Goal: Information Seeking & Learning: Understand process/instructions

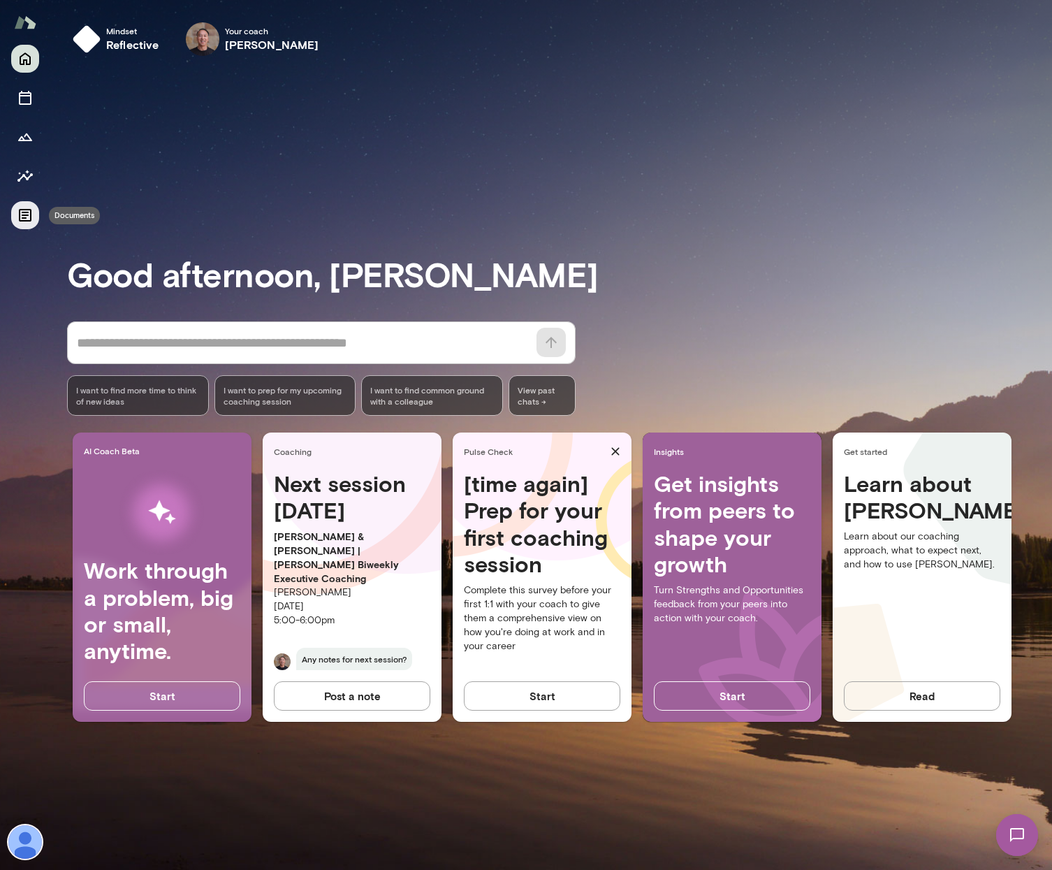
click at [26, 215] on icon "Documents" at bounding box center [25, 215] width 13 height 13
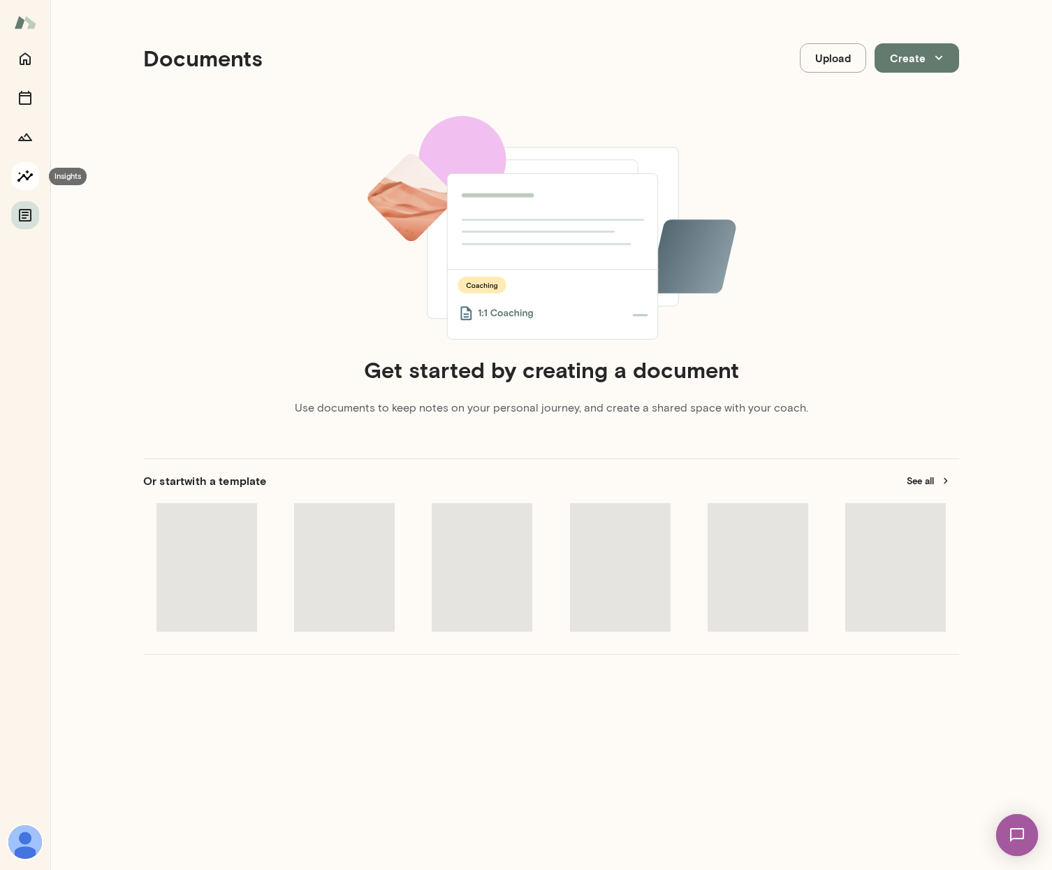
click at [22, 175] on icon "Insights" at bounding box center [25, 176] width 17 height 17
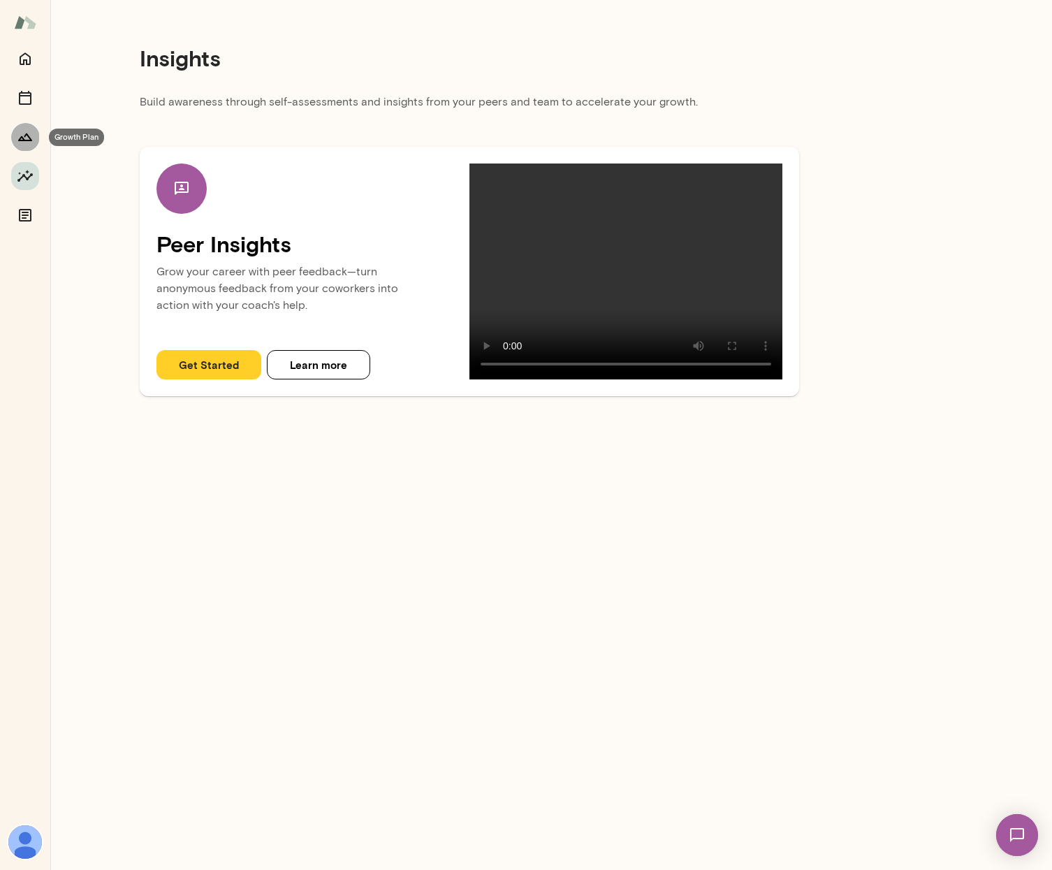
click at [25, 138] on icon "Growth Plan" at bounding box center [25, 137] width 17 height 17
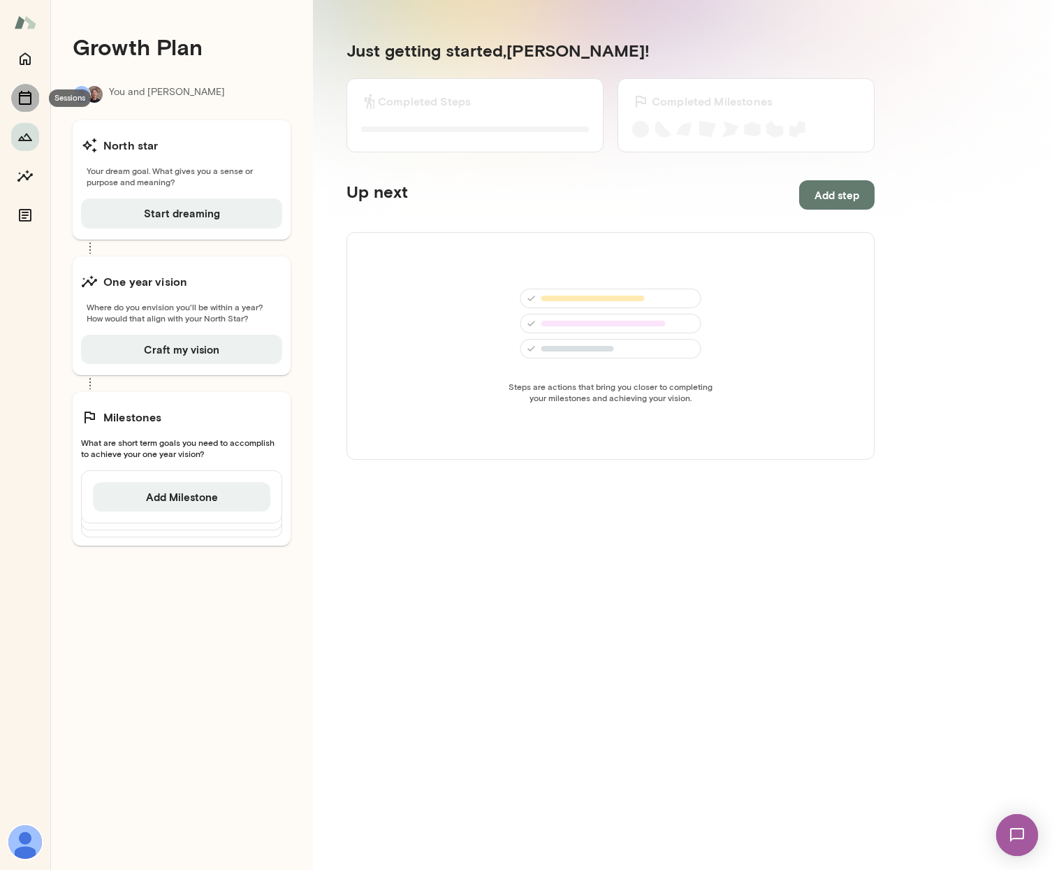
click at [27, 102] on icon "Sessions" at bounding box center [25, 97] width 17 height 17
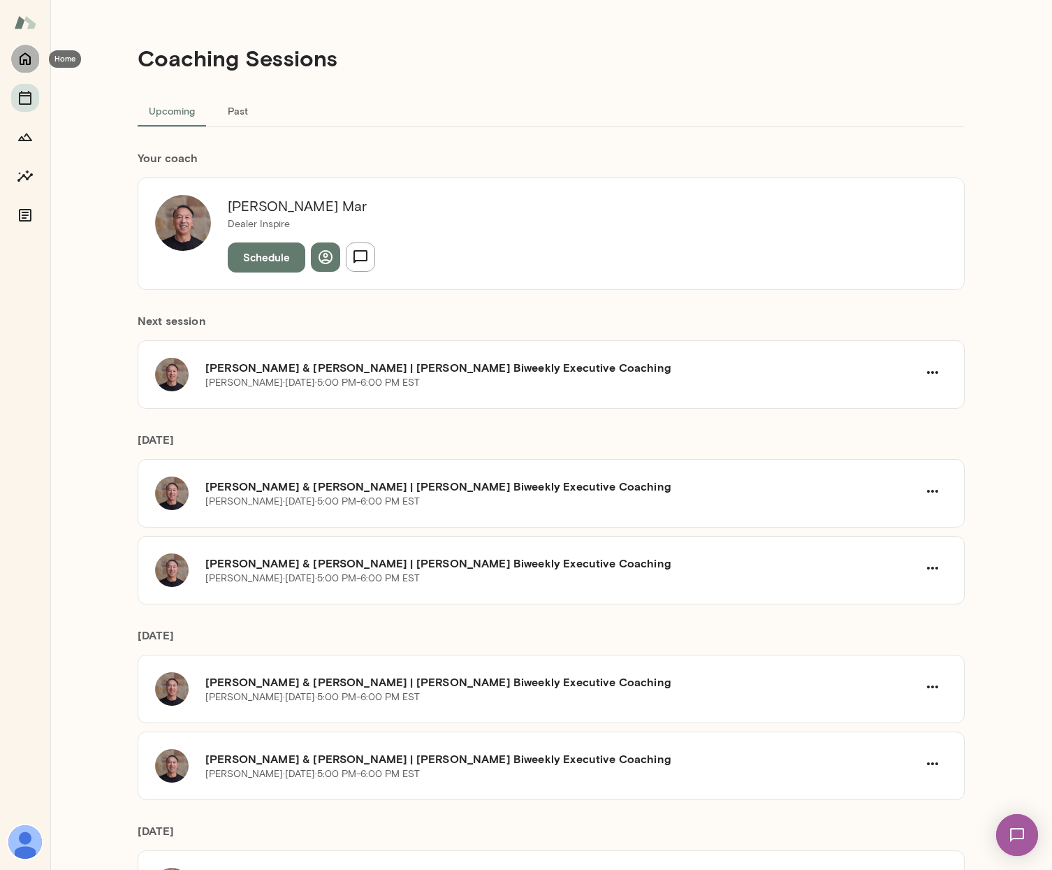
click at [26, 61] on icon "Home" at bounding box center [25, 59] width 11 height 13
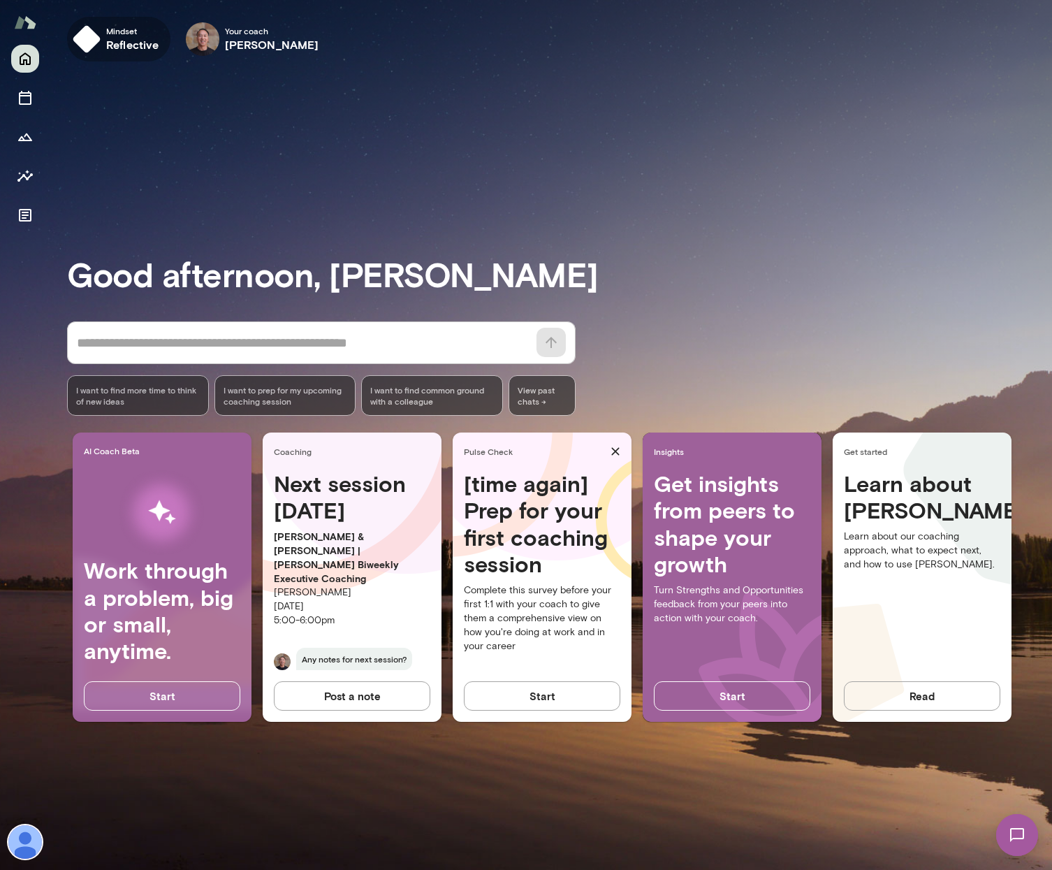
click at [120, 39] on h6 "reflective" at bounding box center [132, 44] width 53 height 17
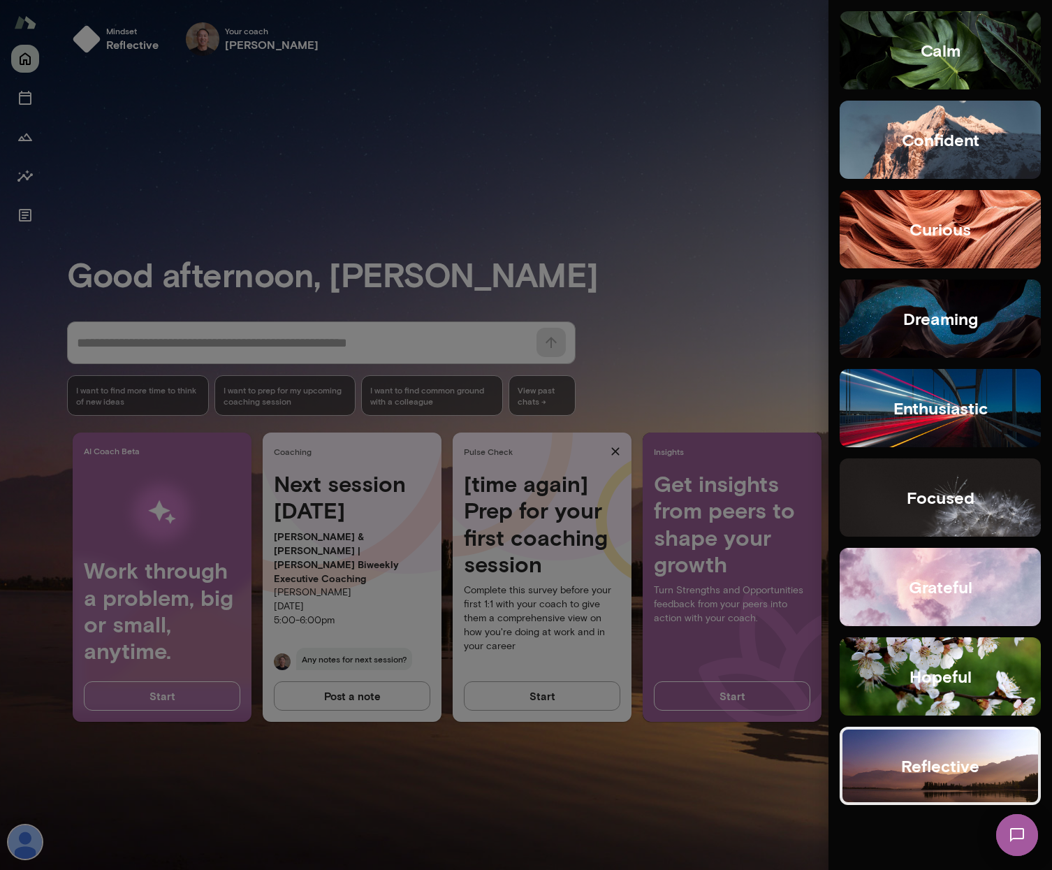
click at [154, 139] on div at bounding box center [526, 435] width 1052 height 870
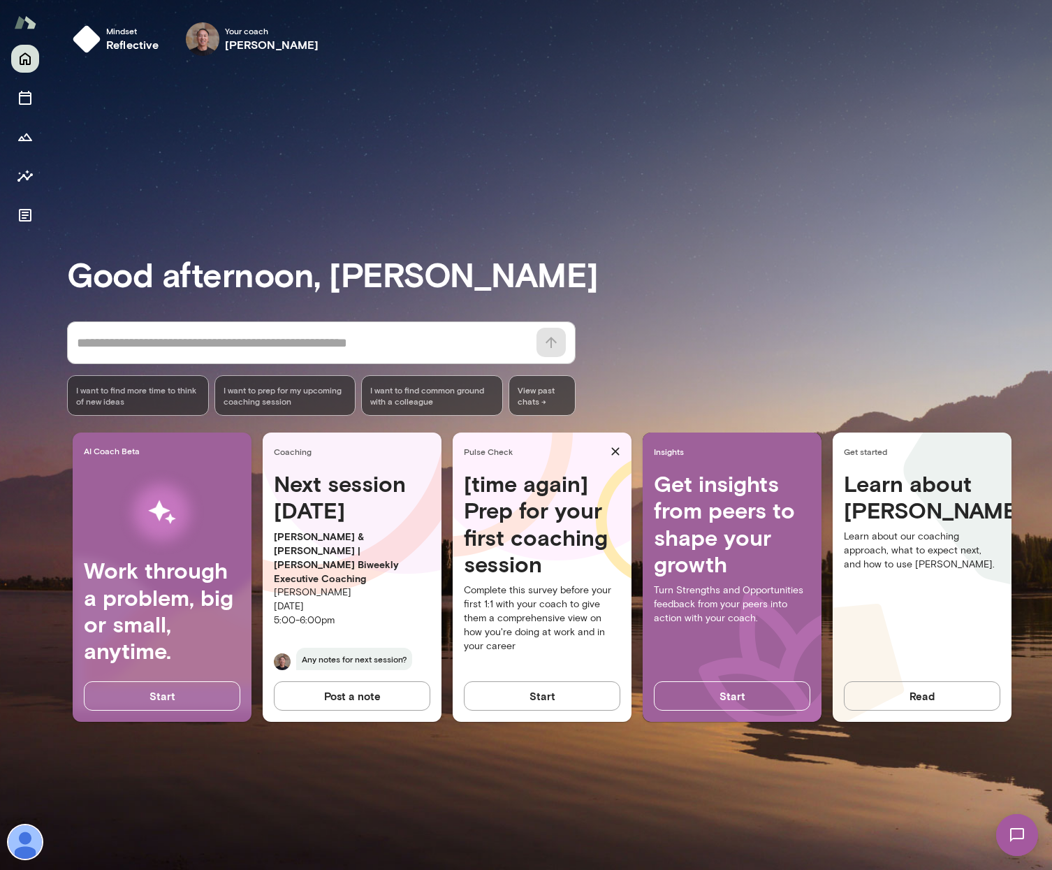
click at [30, 834] on img at bounding box center [25, 842] width 34 height 34
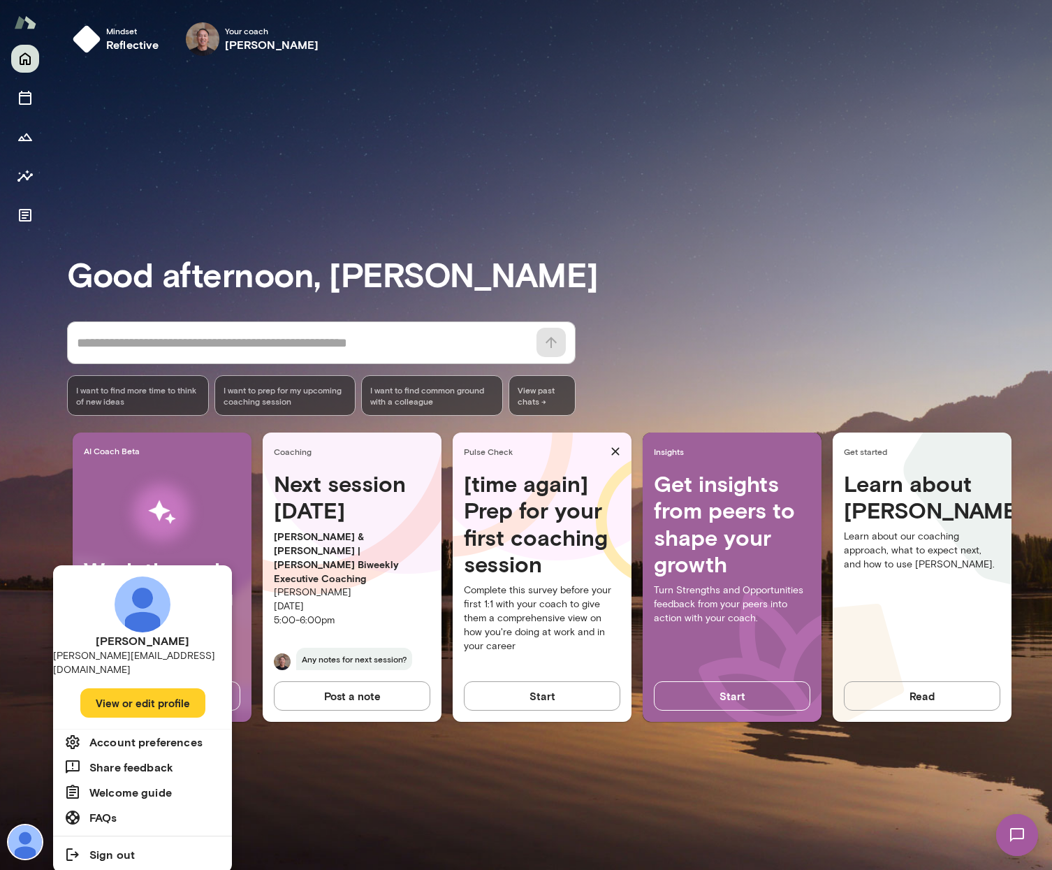
click at [148, 734] on h6 "Account preferences" at bounding box center [145, 742] width 113 height 17
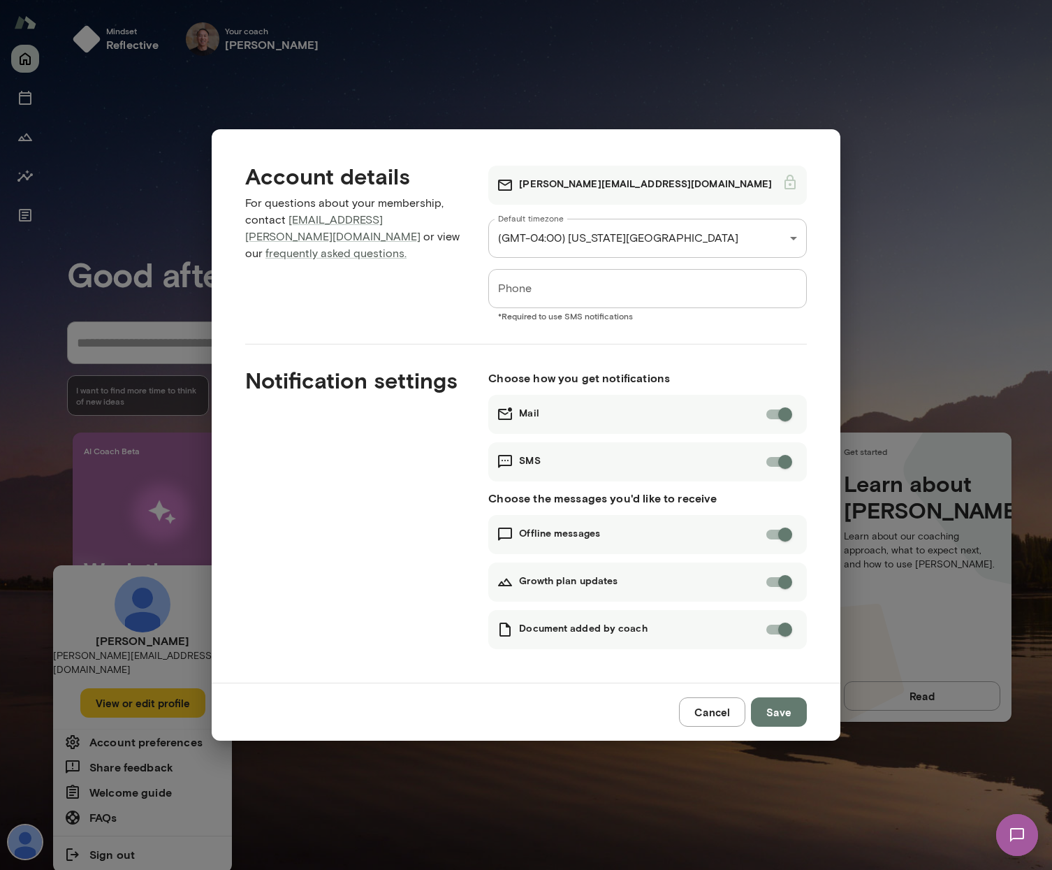
click at [387, 514] on div "Notification settings" at bounding box center [344, 497] width 243 height 305
click at [179, 722] on div "**********" at bounding box center [526, 435] width 1052 height 870
click at [711, 712] on button "Cancel" at bounding box center [712, 711] width 66 height 29
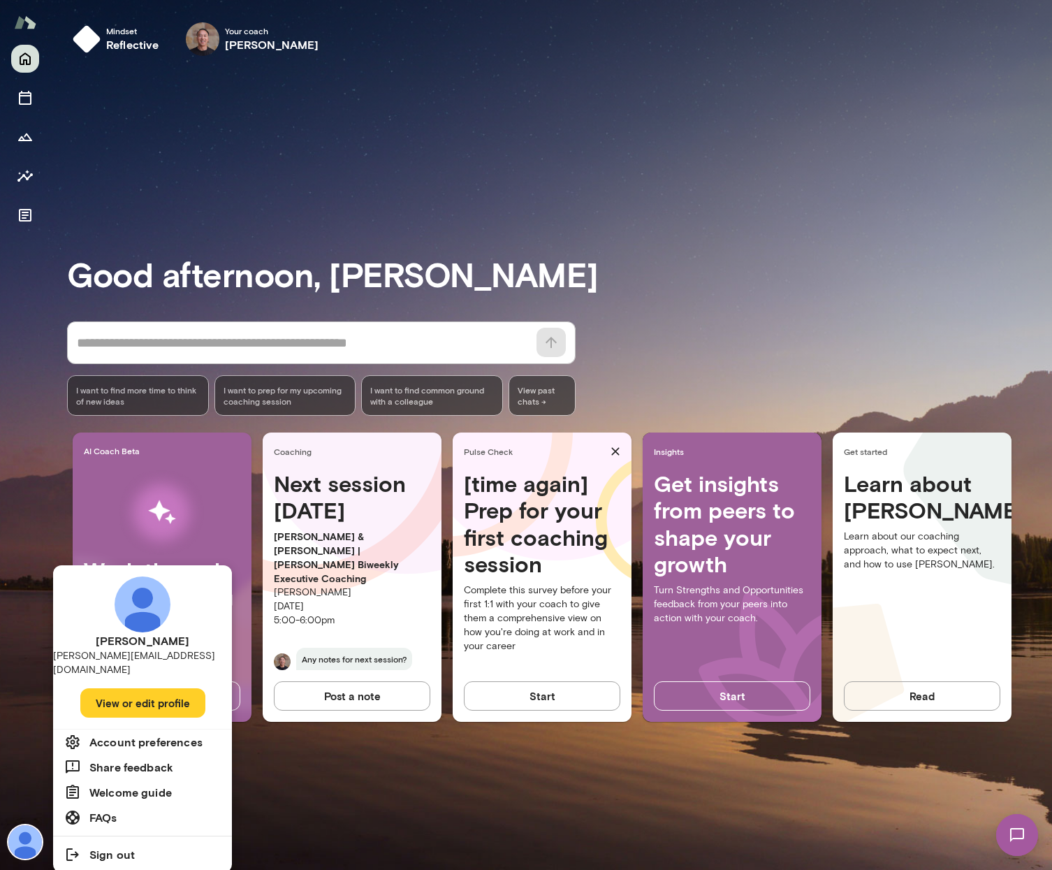
click at [123, 807] on li "FAQs" at bounding box center [142, 817] width 179 height 25
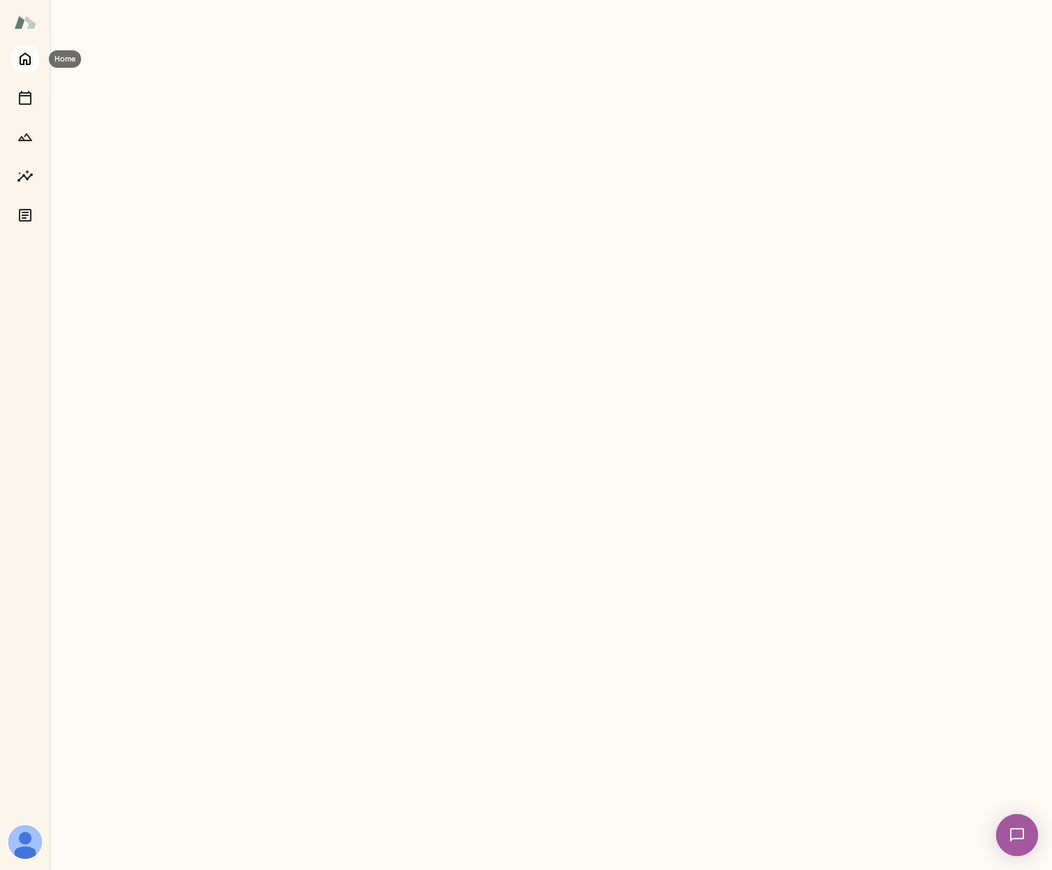
click at [29, 57] on icon "Home" at bounding box center [25, 59] width 11 height 13
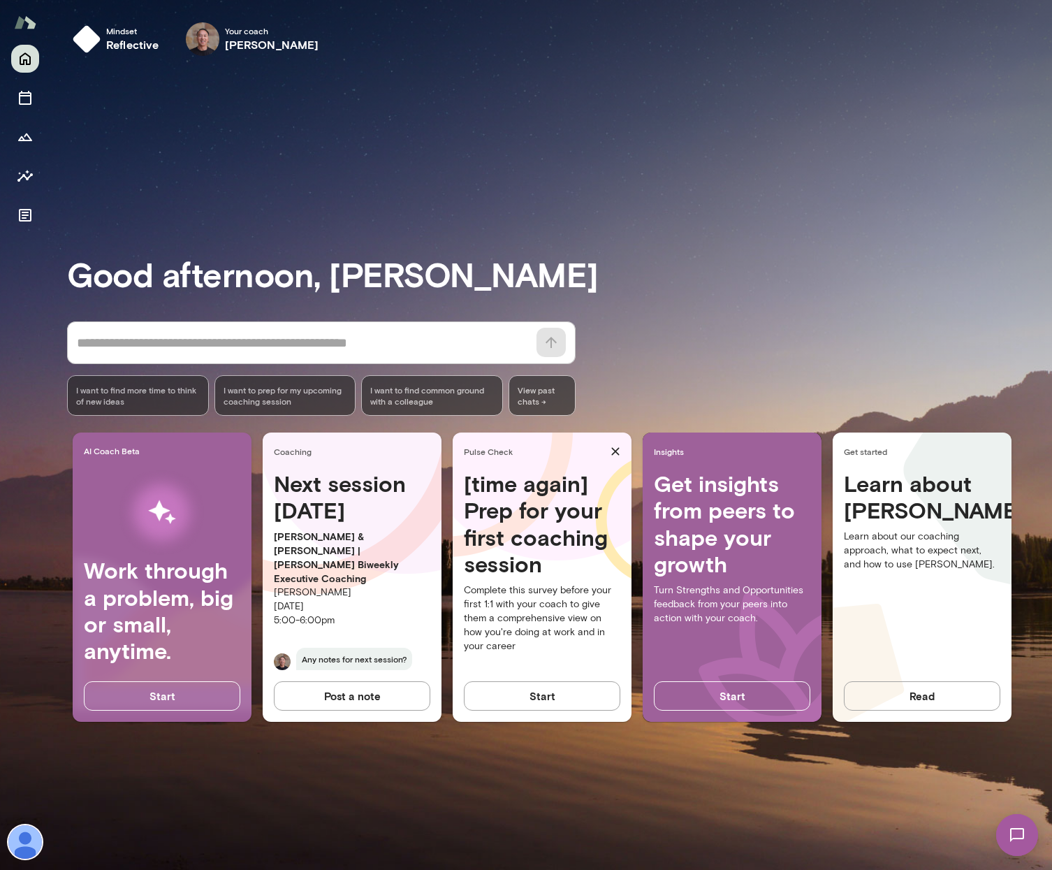
click at [629, 349] on div "* ​ ​ I want to find more time to think of new ideas I want to prep for my upco…" at bounding box center [559, 368] width 985 height 94
click at [695, 221] on div "Good afternoon, [PERSON_NAME] * ​ ​ I want to find more time to think of new id…" at bounding box center [559, 468] width 985 height 769
click at [704, 214] on div "Good afternoon, [PERSON_NAME] * ​ ​ I want to find more time to think of new id…" at bounding box center [559, 468] width 985 height 769
click at [324, 285] on h3 "Good afternoon, [PERSON_NAME]" at bounding box center [559, 273] width 985 height 39
click at [27, 215] on icon "Documents" at bounding box center [25, 215] width 13 height 13
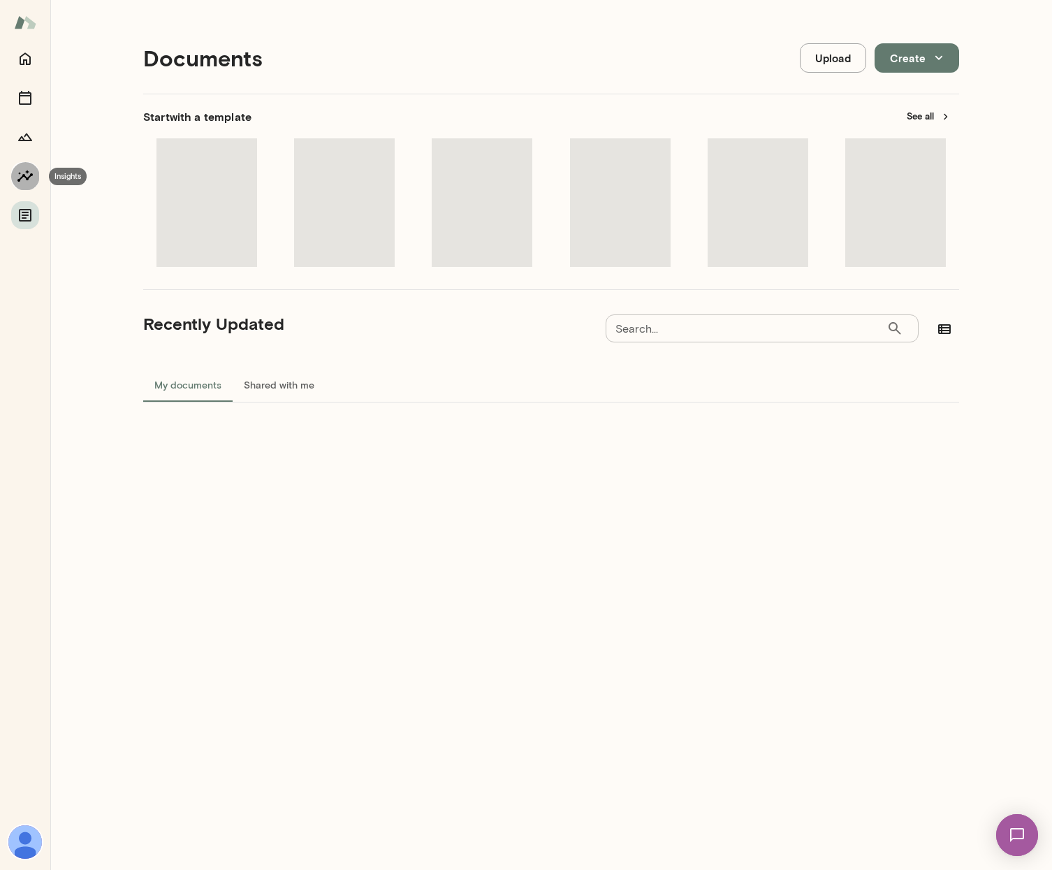
click at [23, 178] on icon "Insights" at bounding box center [25, 176] width 17 height 17
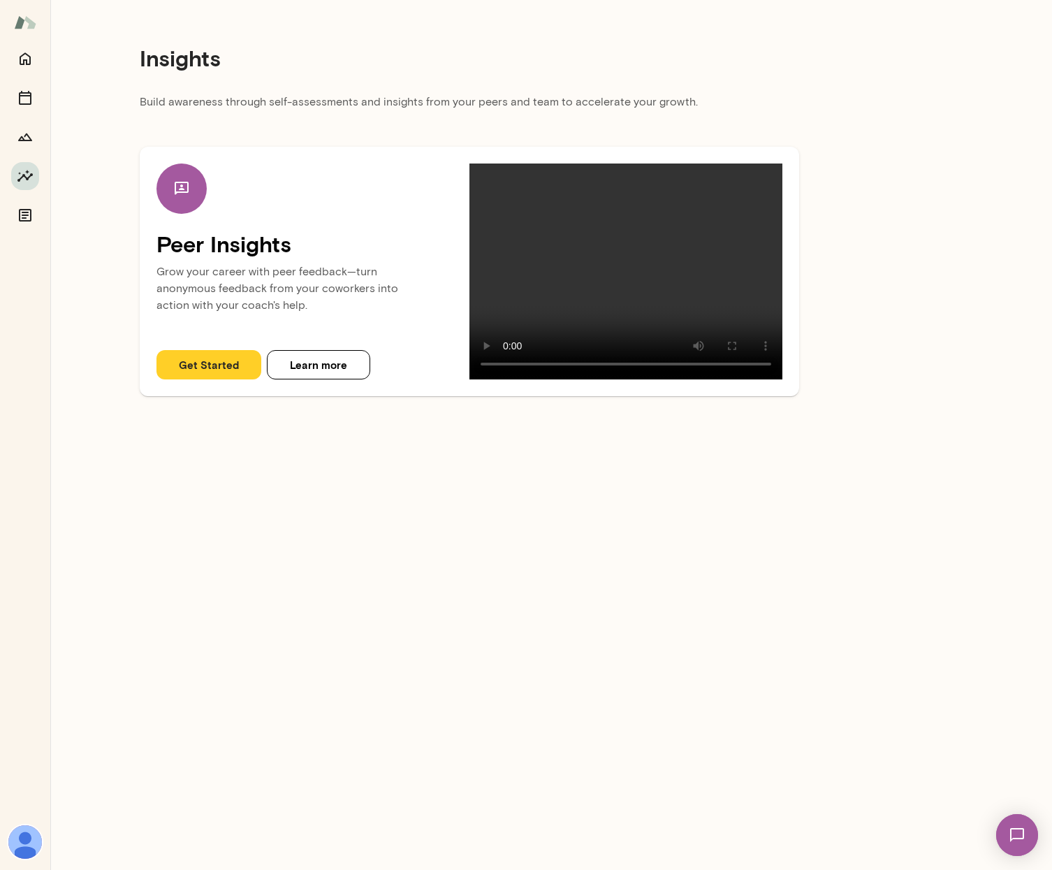
click at [32, 838] on img at bounding box center [25, 842] width 34 height 34
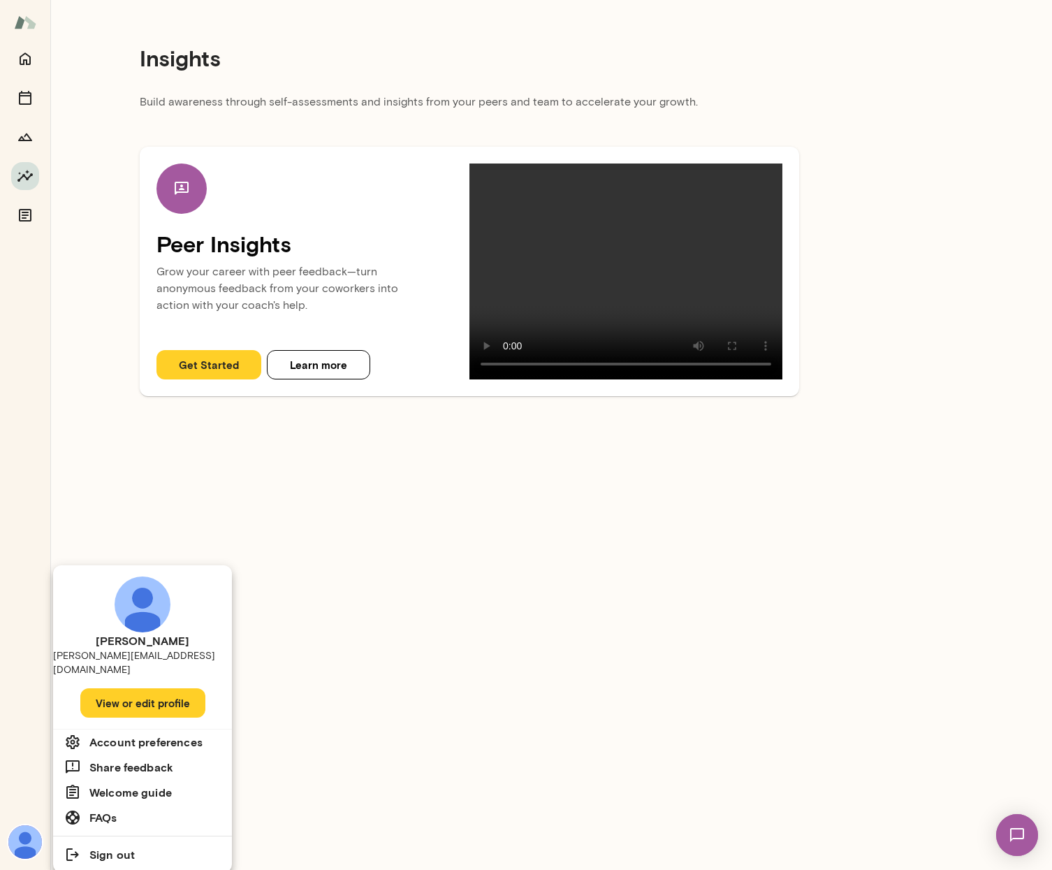
click at [572, 613] on div at bounding box center [526, 435] width 1052 height 870
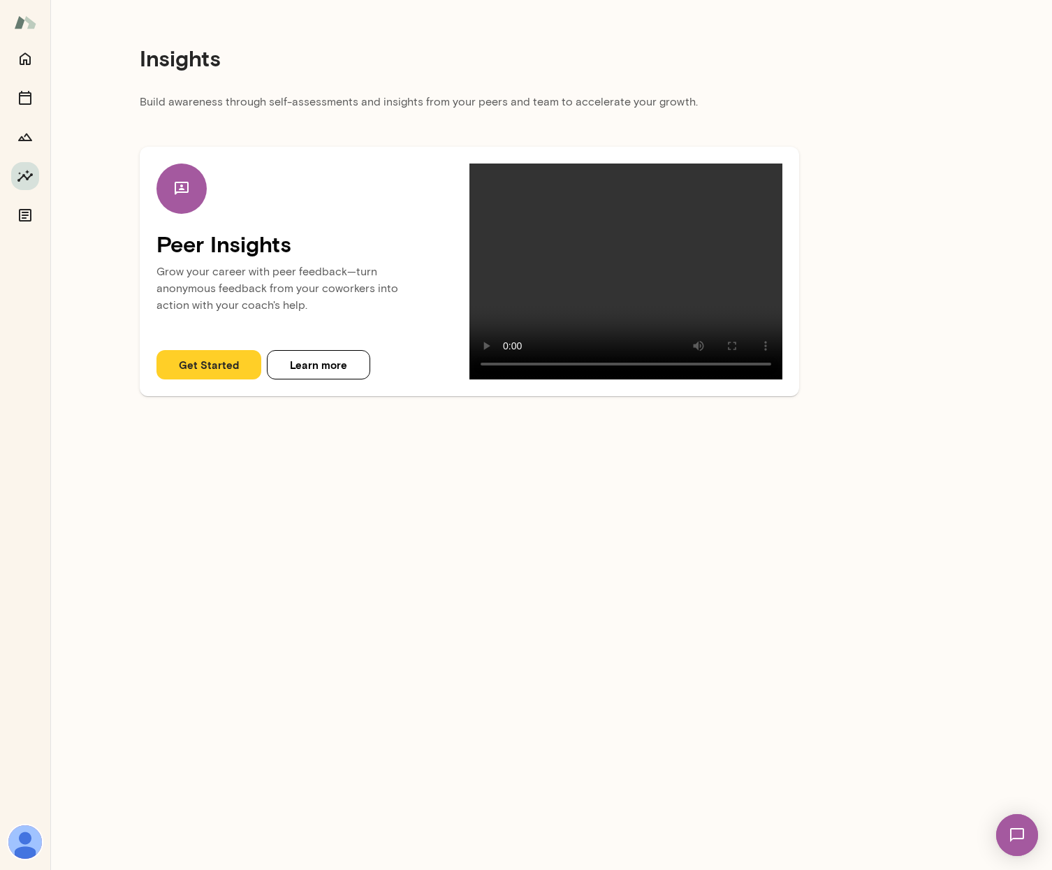
click at [31, 845] on img at bounding box center [25, 842] width 34 height 34
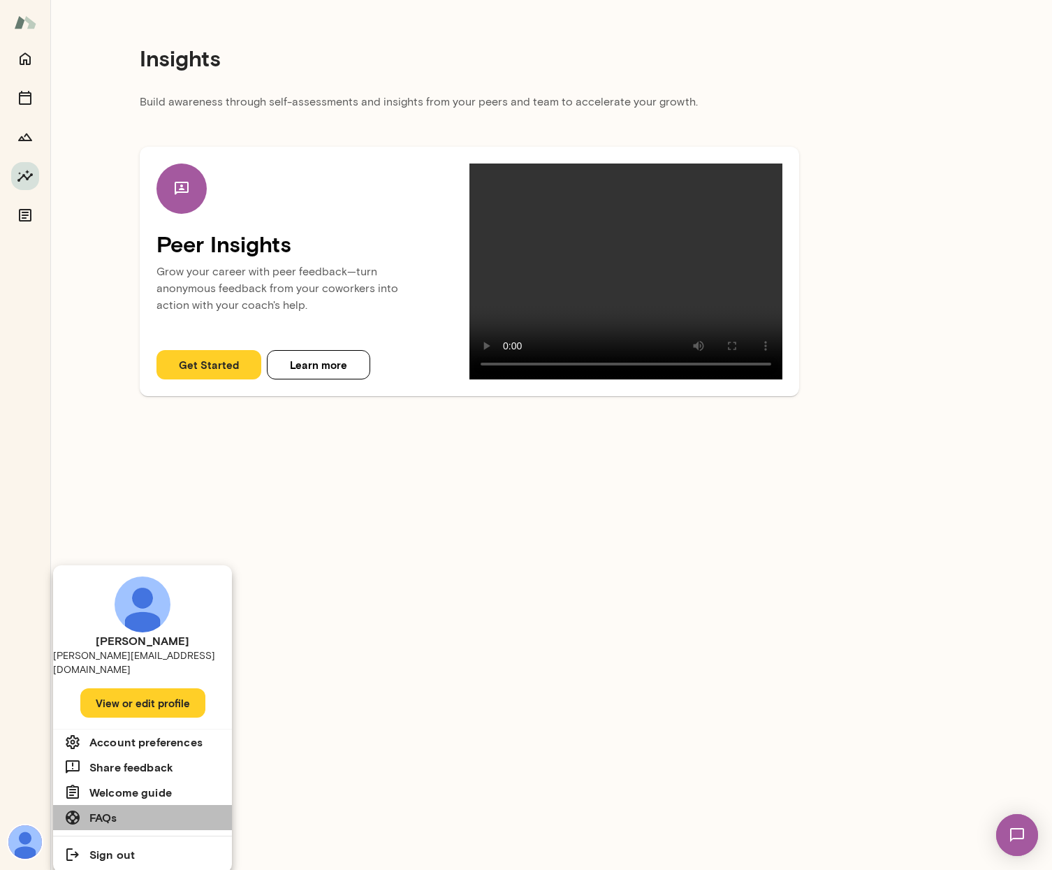
click at [117, 809] on li "FAQs" at bounding box center [142, 817] width 179 height 25
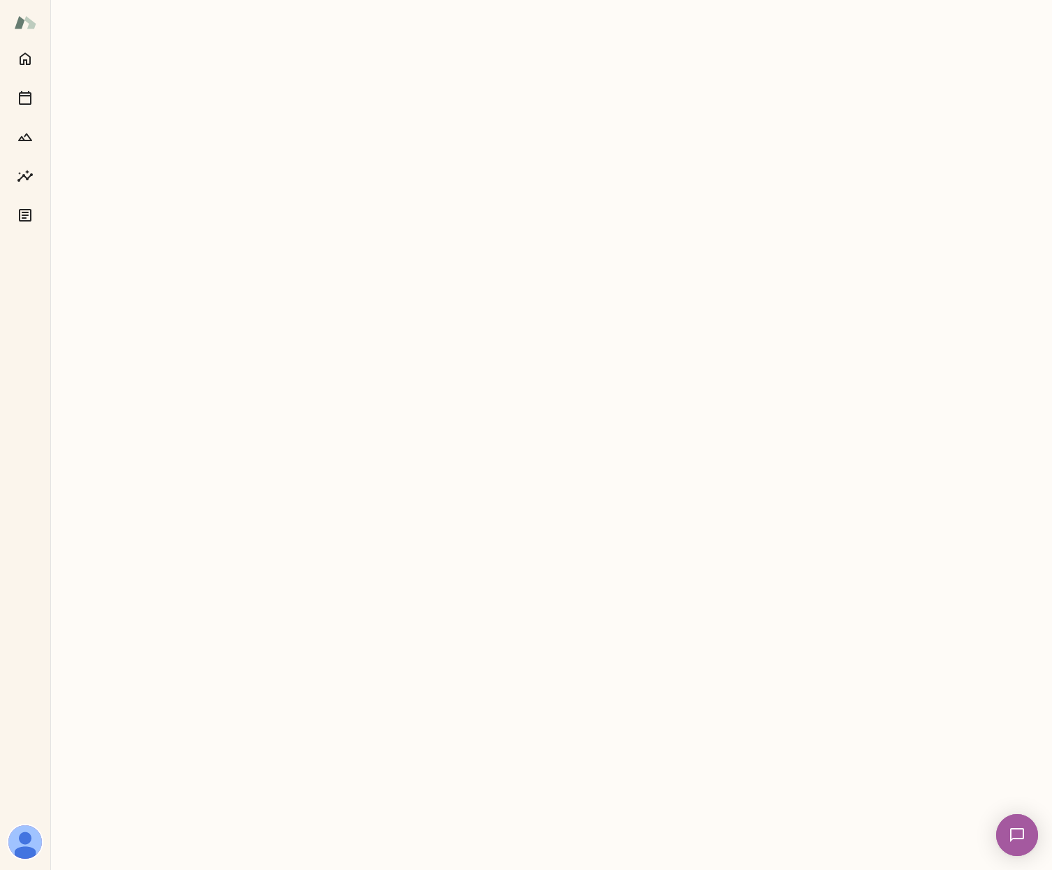
click at [1015, 822] on img at bounding box center [1017, 834] width 57 height 57
click at [970, 781] on div "Users" at bounding box center [968, 785] width 22 height 10
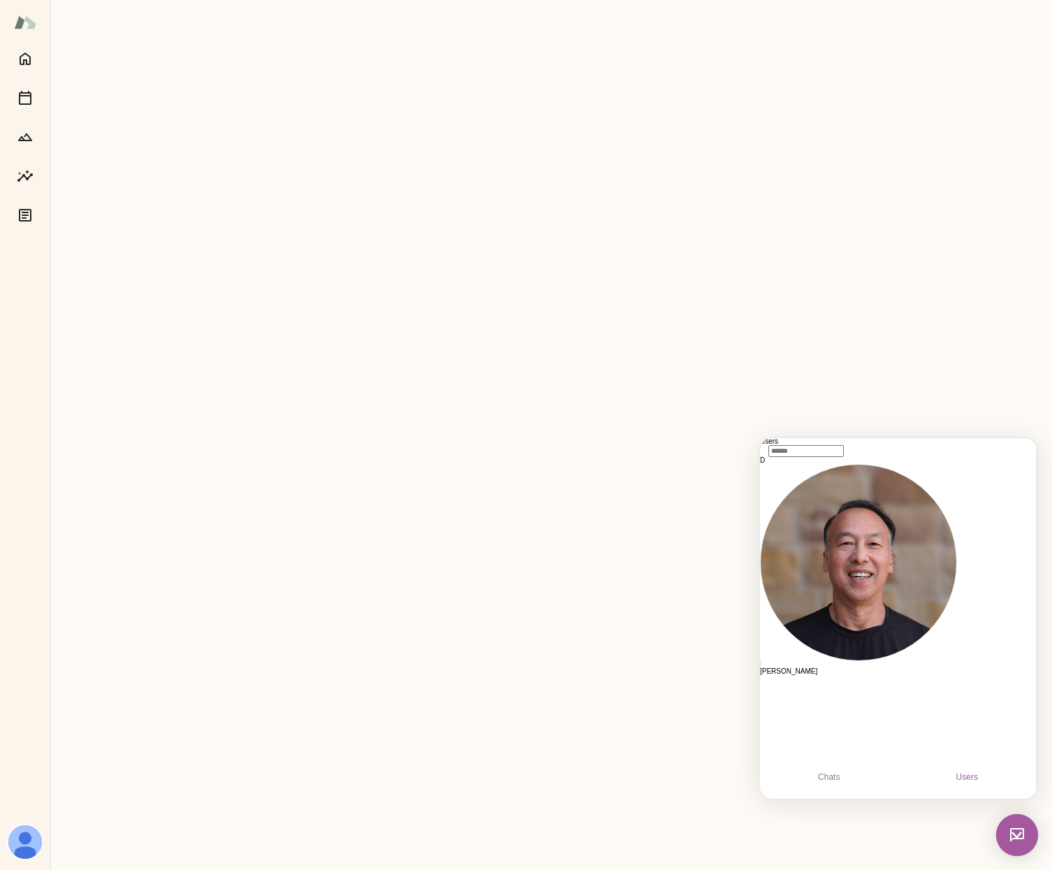
click at [830, 772] on div at bounding box center [830, 772] width 0 height 0
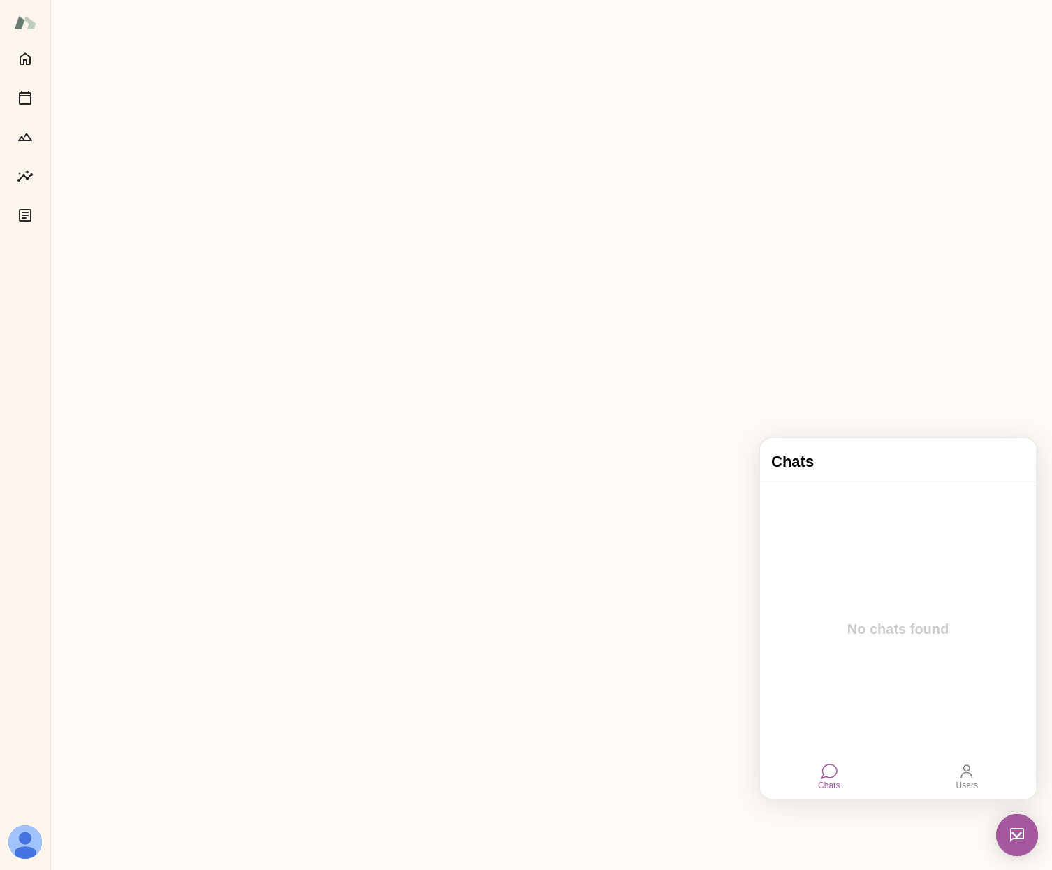
click at [13, 846] on img at bounding box center [25, 842] width 34 height 34
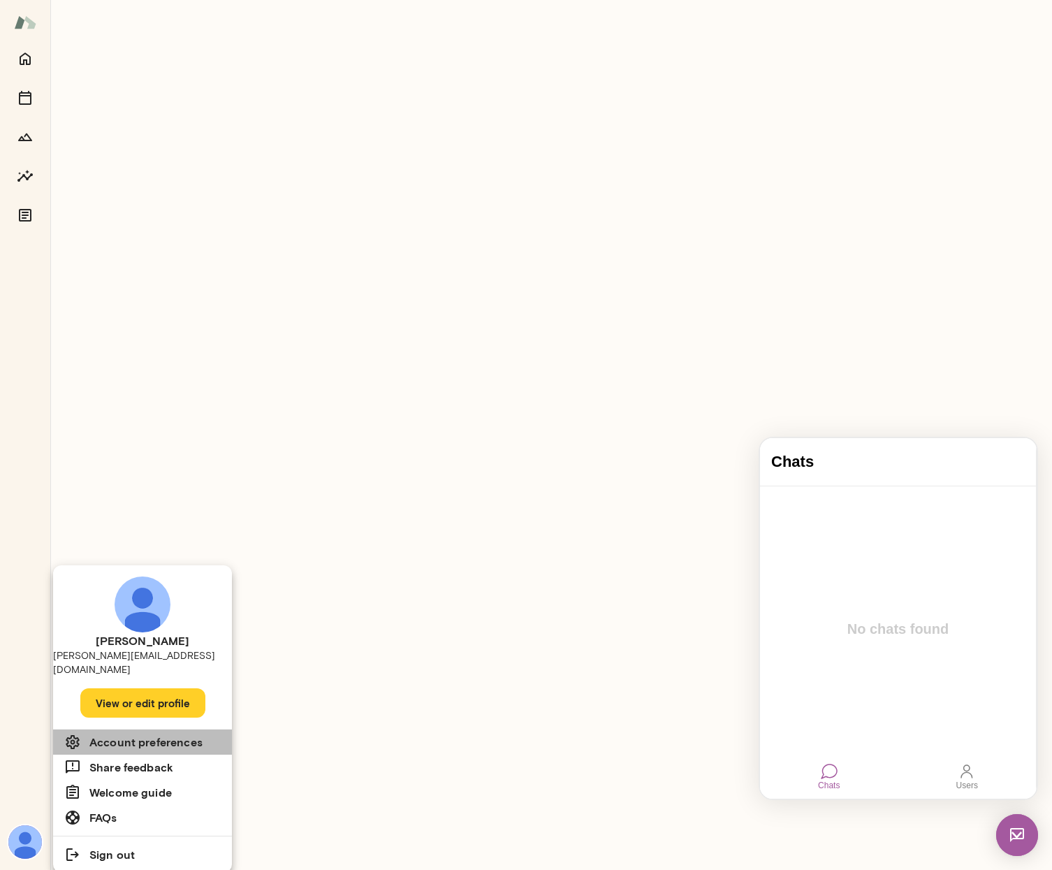
click at [142, 737] on li "Account preferences" at bounding box center [142, 742] width 179 height 25
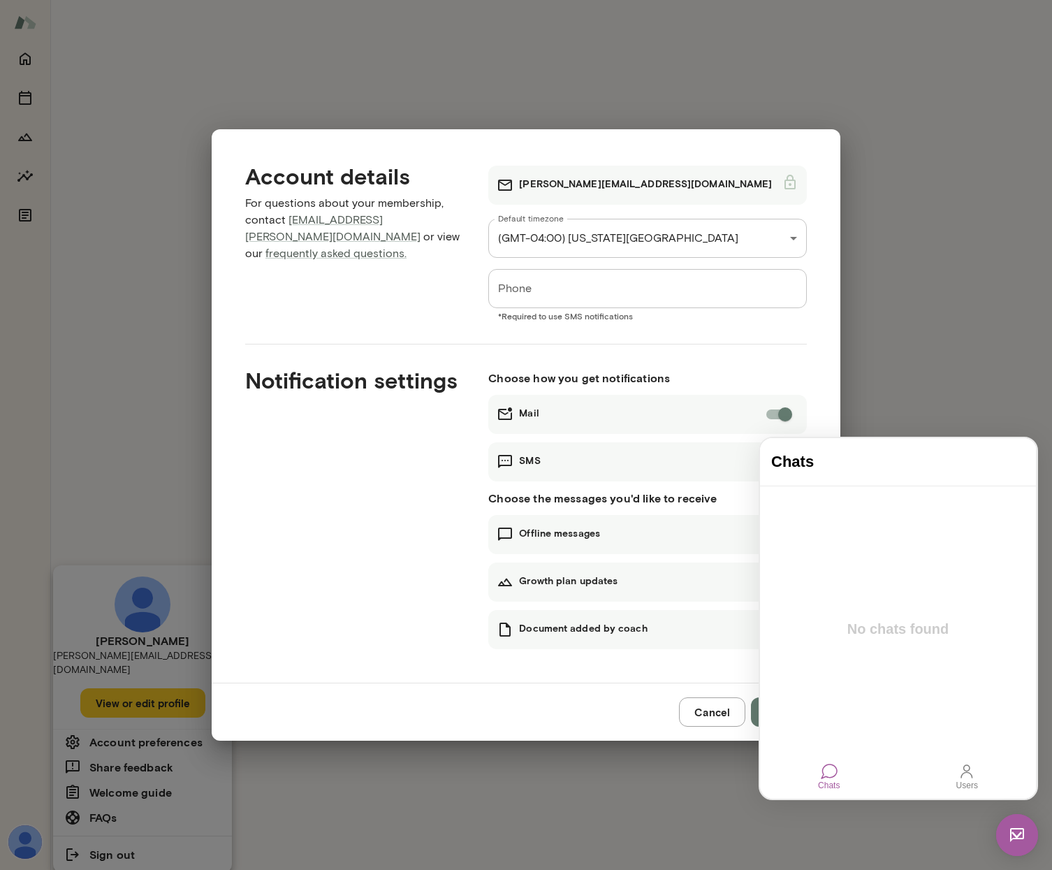
click at [394, 521] on div "Notification settings" at bounding box center [344, 497] width 243 height 305
click at [1021, 833] on img at bounding box center [1018, 835] width 42 height 42
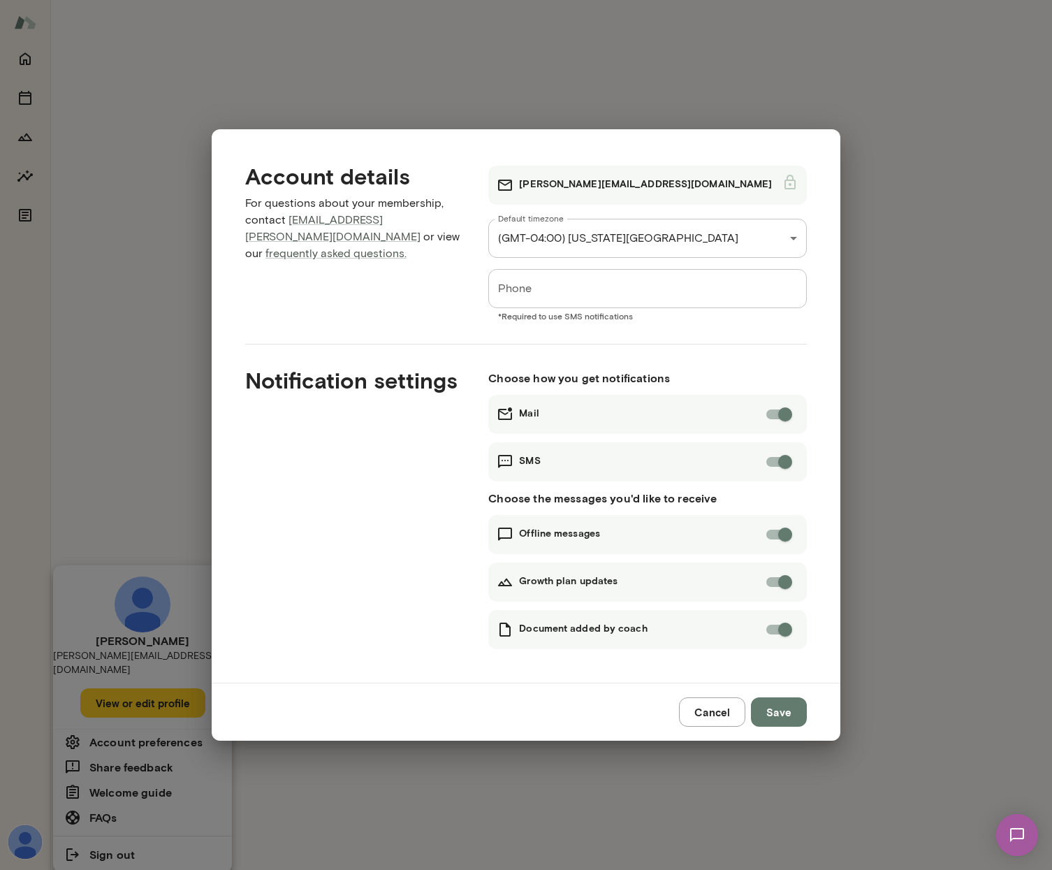
click at [714, 711] on button "Cancel" at bounding box center [712, 711] width 66 height 29
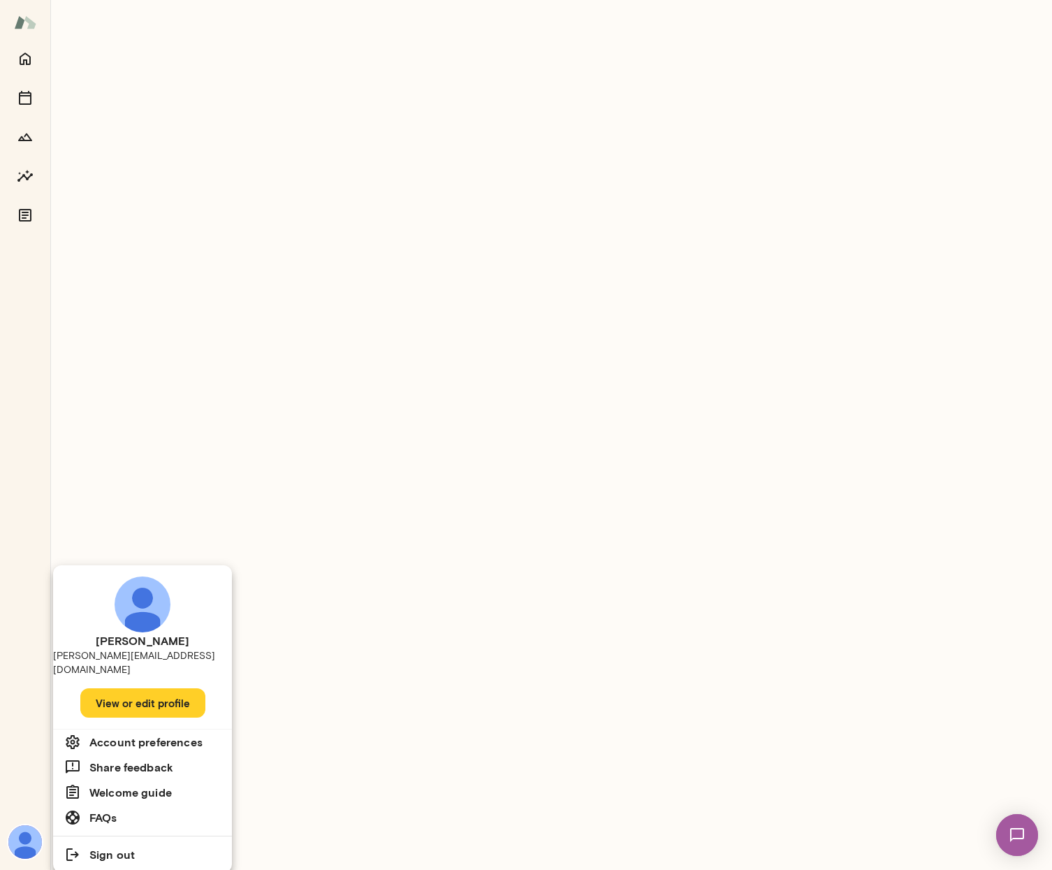
click at [29, 61] on div at bounding box center [526, 435] width 1052 height 870
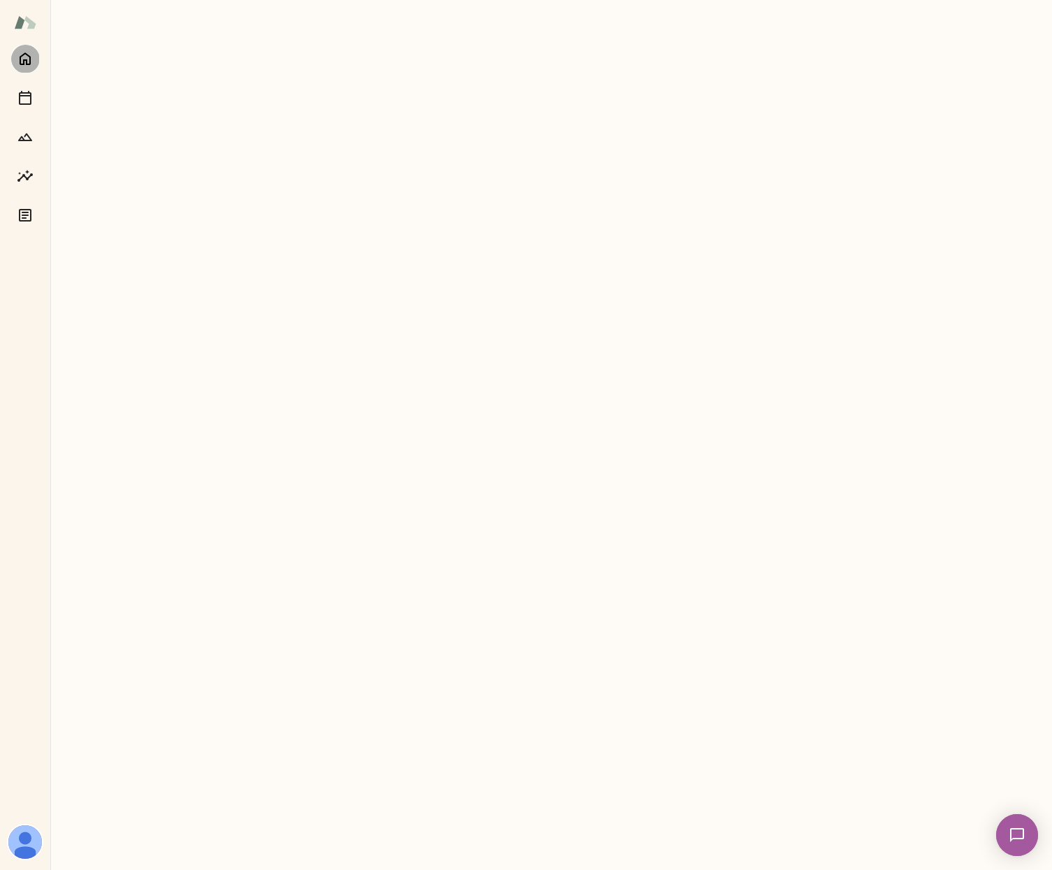
click at [24, 57] on icon "Home" at bounding box center [25, 58] width 17 height 17
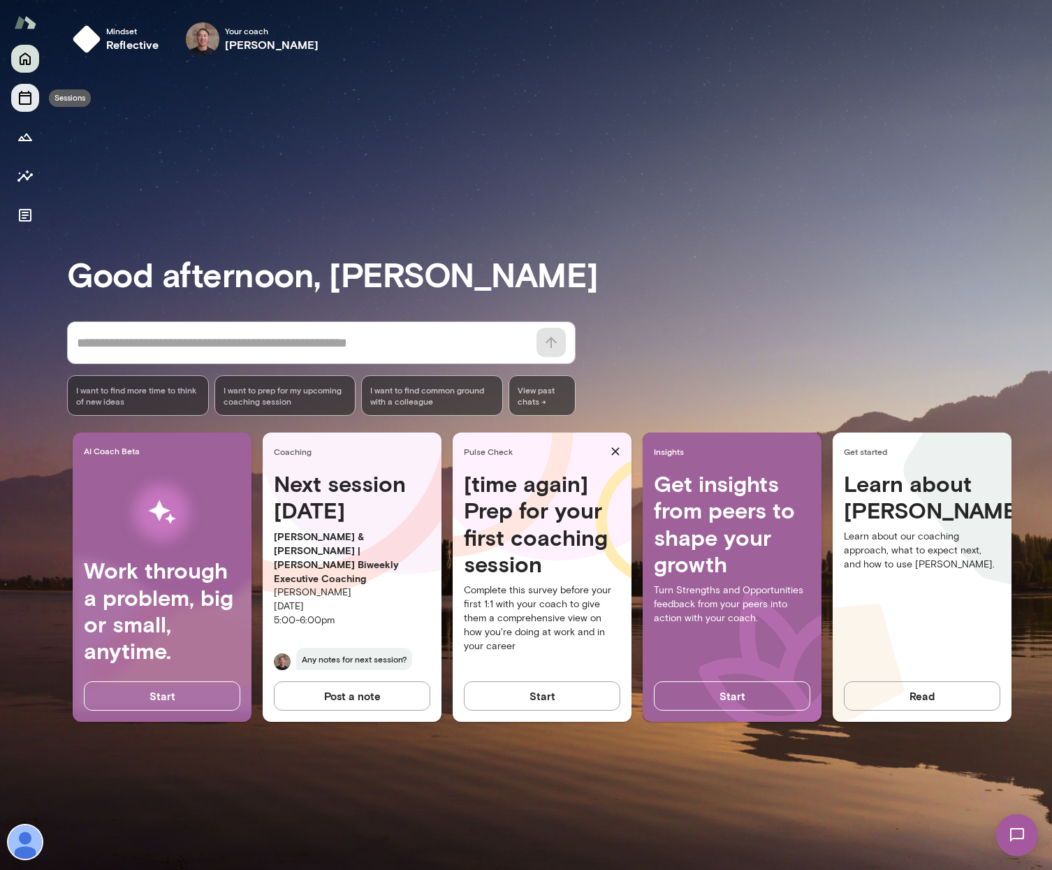
click at [27, 103] on icon "Sessions" at bounding box center [25, 97] width 17 height 17
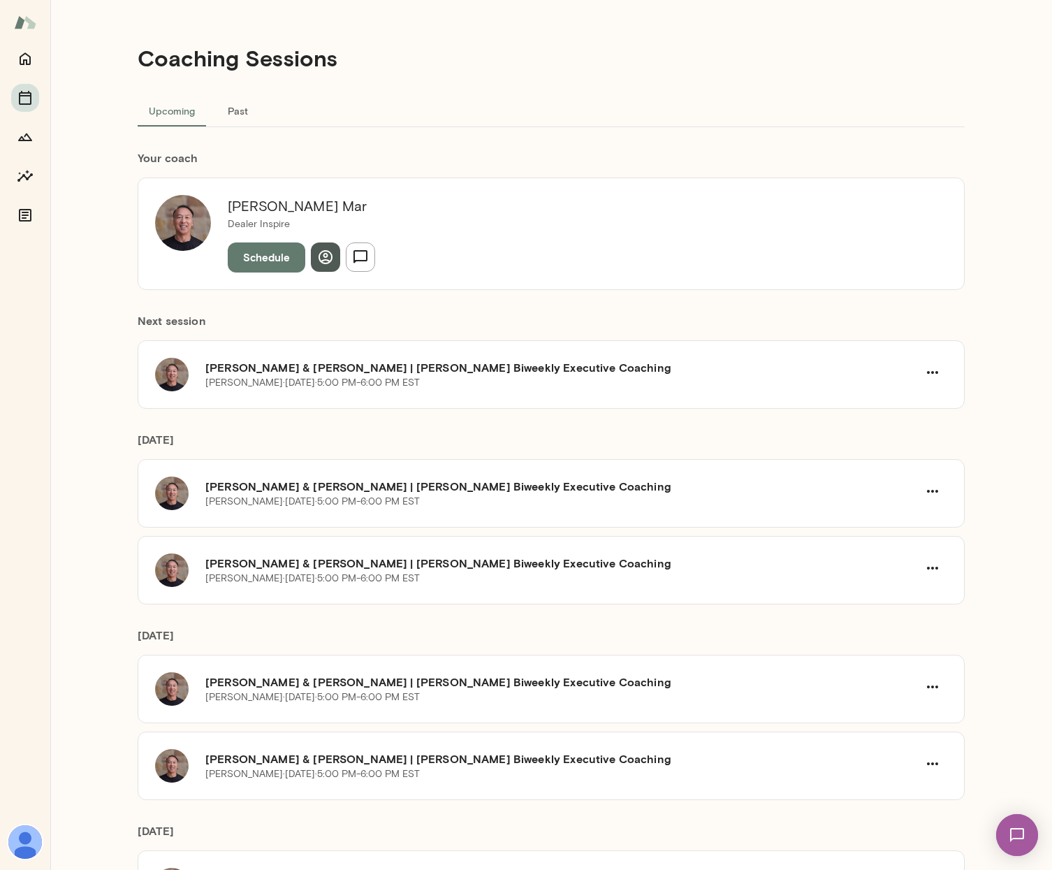
click at [319, 256] on icon "button" at bounding box center [326, 257] width 14 height 14
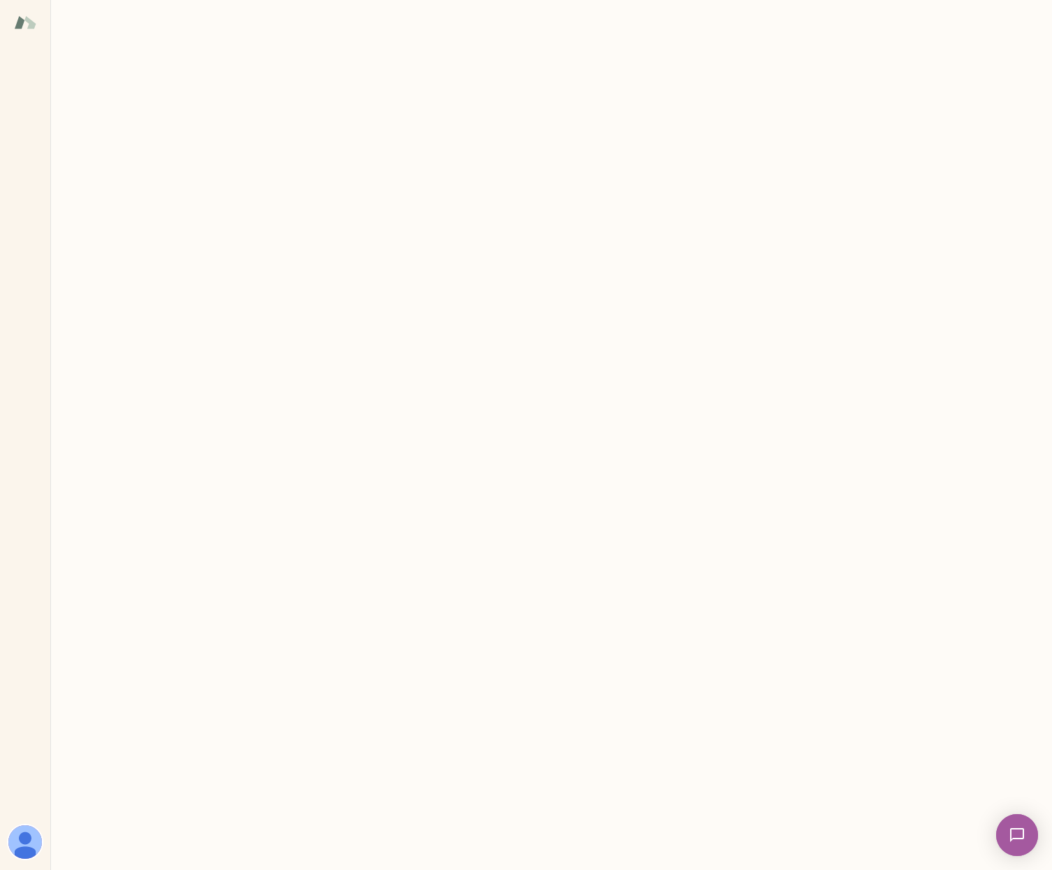
click at [31, 20] on img at bounding box center [25, 22] width 22 height 27
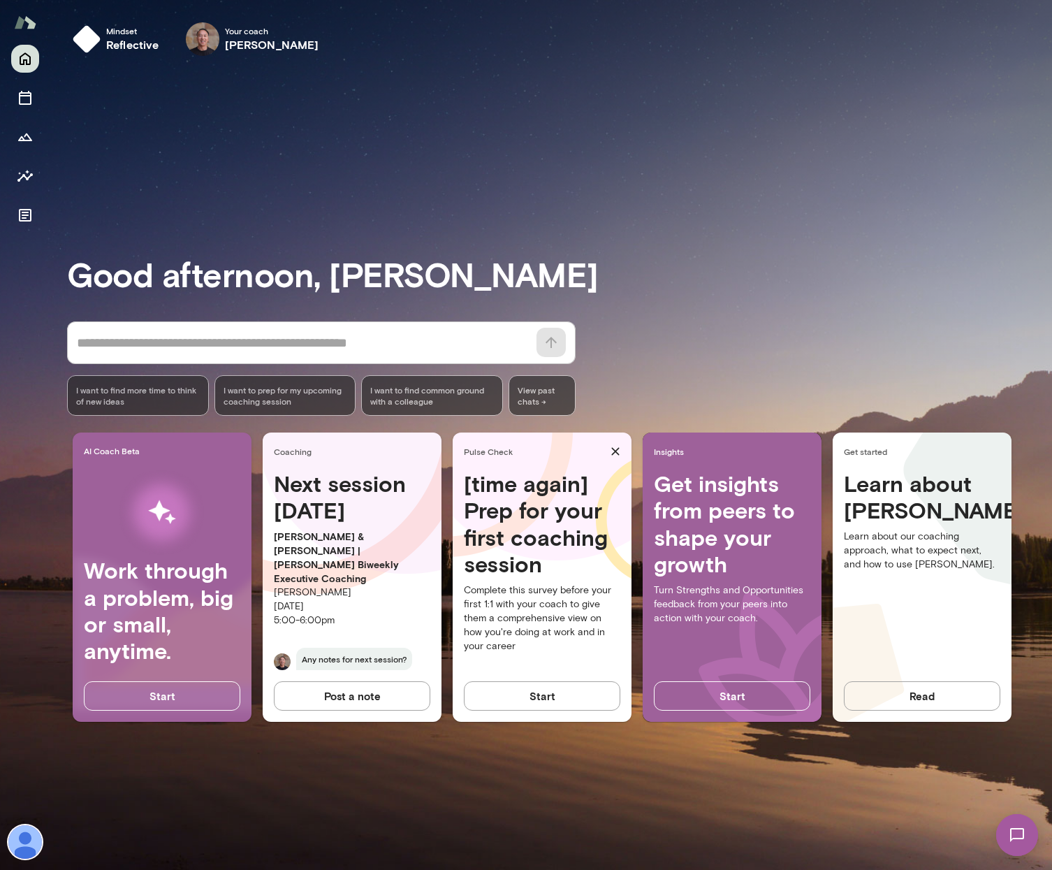
click at [30, 21] on img at bounding box center [25, 22] width 22 height 27
click at [26, 837] on img at bounding box center [25, 842] width 34 height 34
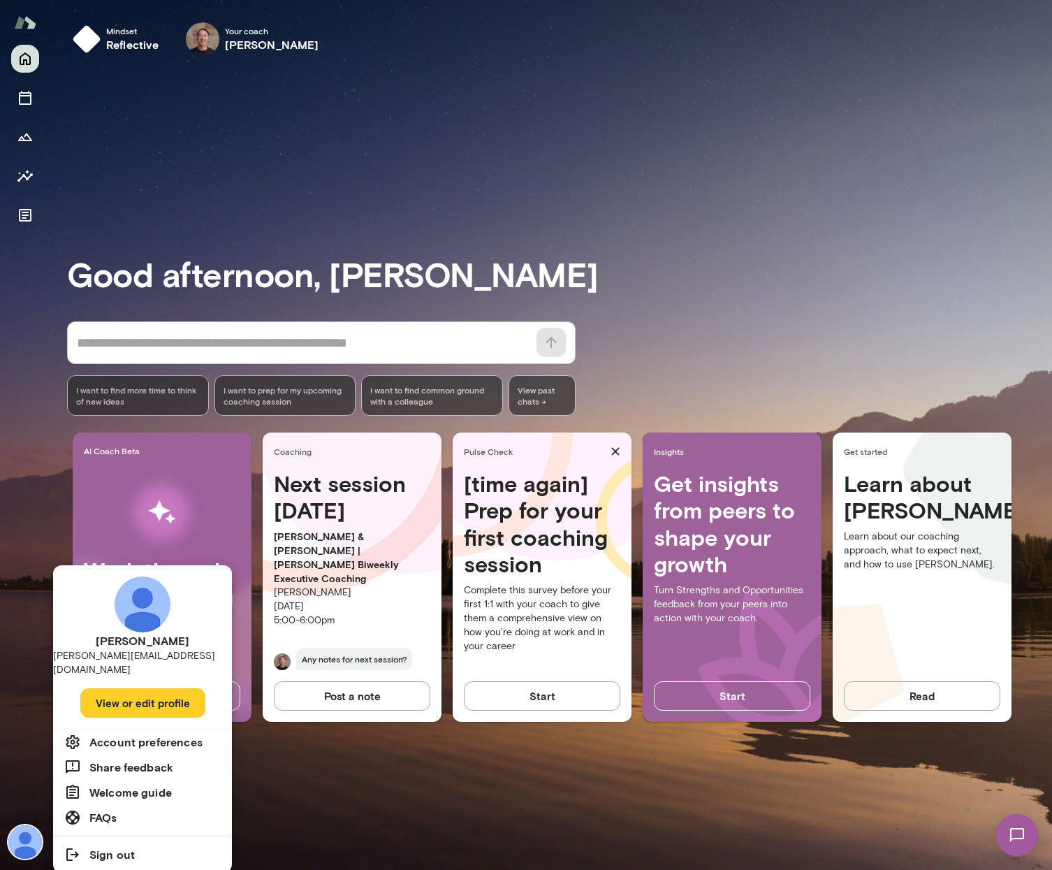
click at [138, 695] on button "View or edit profile" at bounding box center [142, 702] width 125 height 29
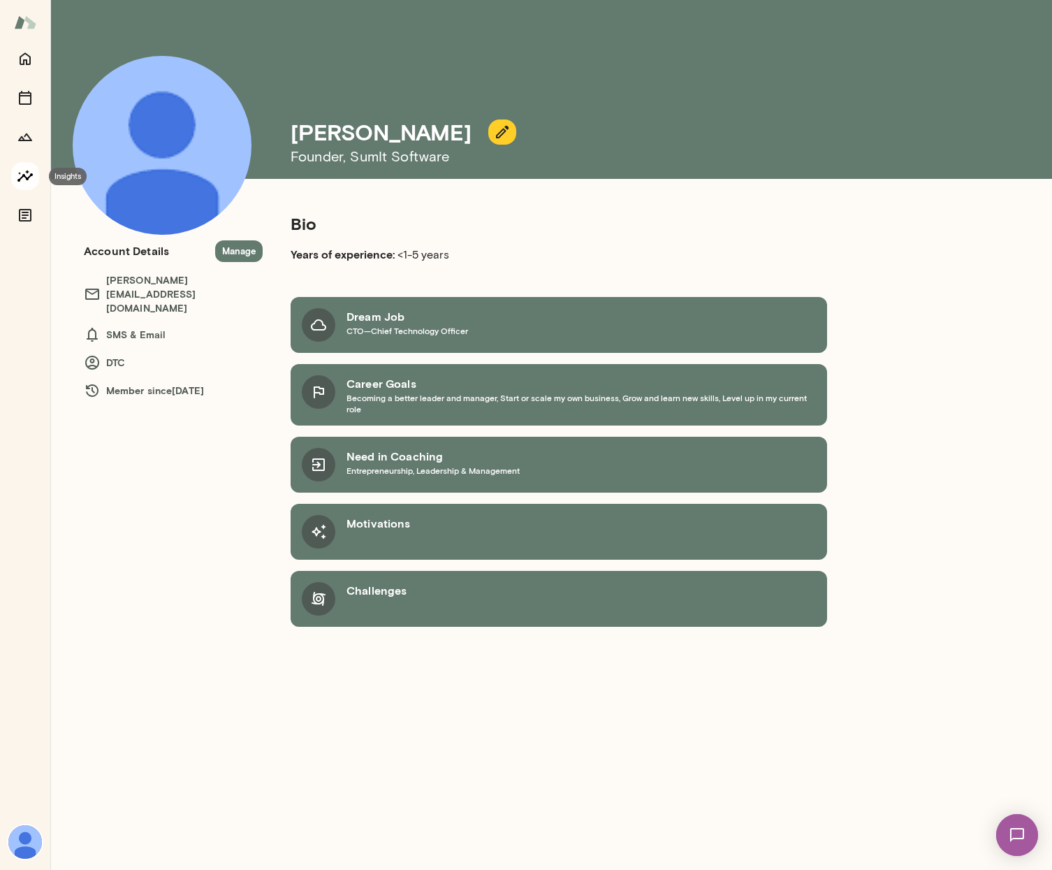
click at [22, 177] on icon "Insights" at bounding box center [24, 176] width 15 height 12
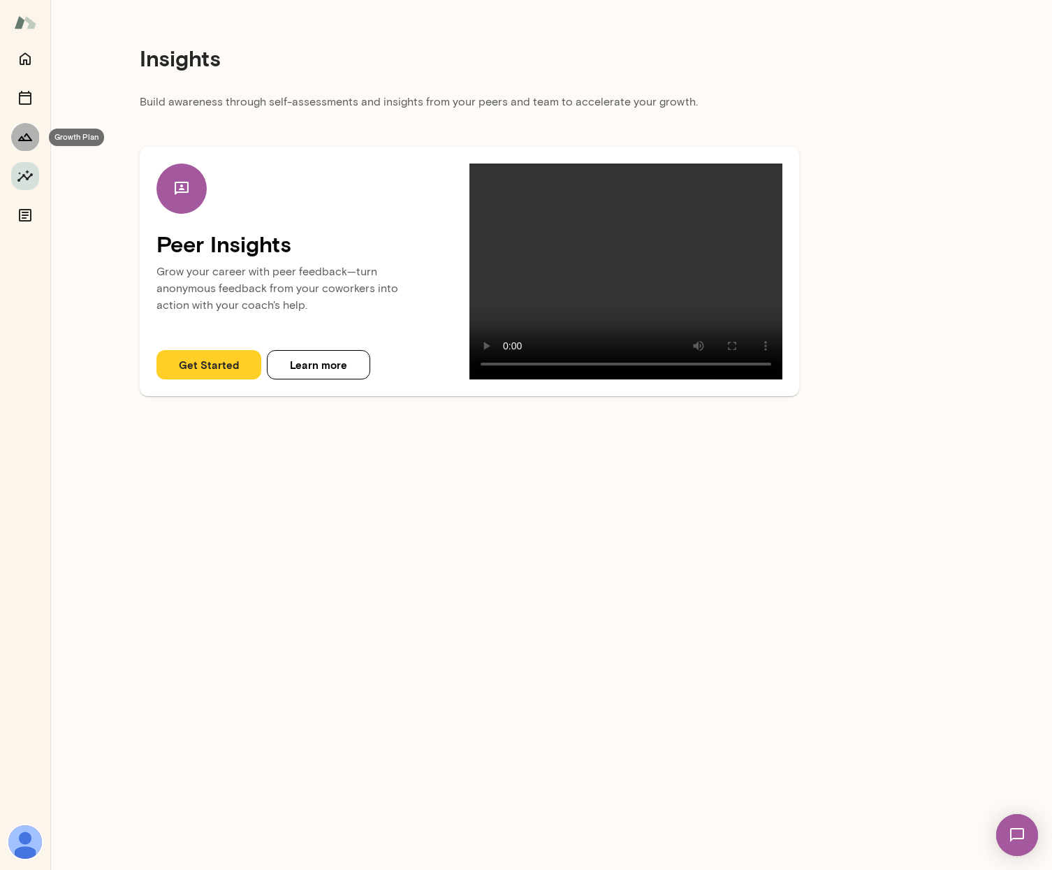
click at [22, 125] on button "Growth Plan" at bounding box center [25, 137] width 28 height 28
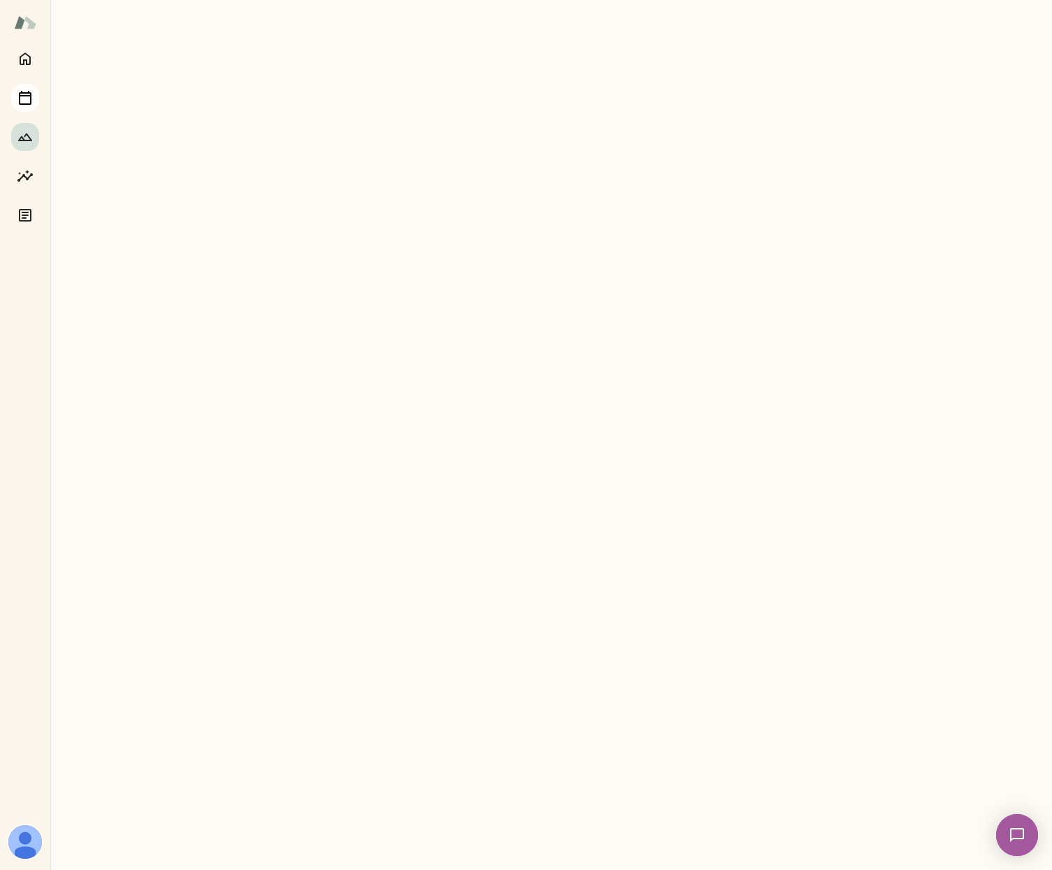
click at [25, 93] on icon "Sessions" at bounding box center [25, 98] width 13 height 14
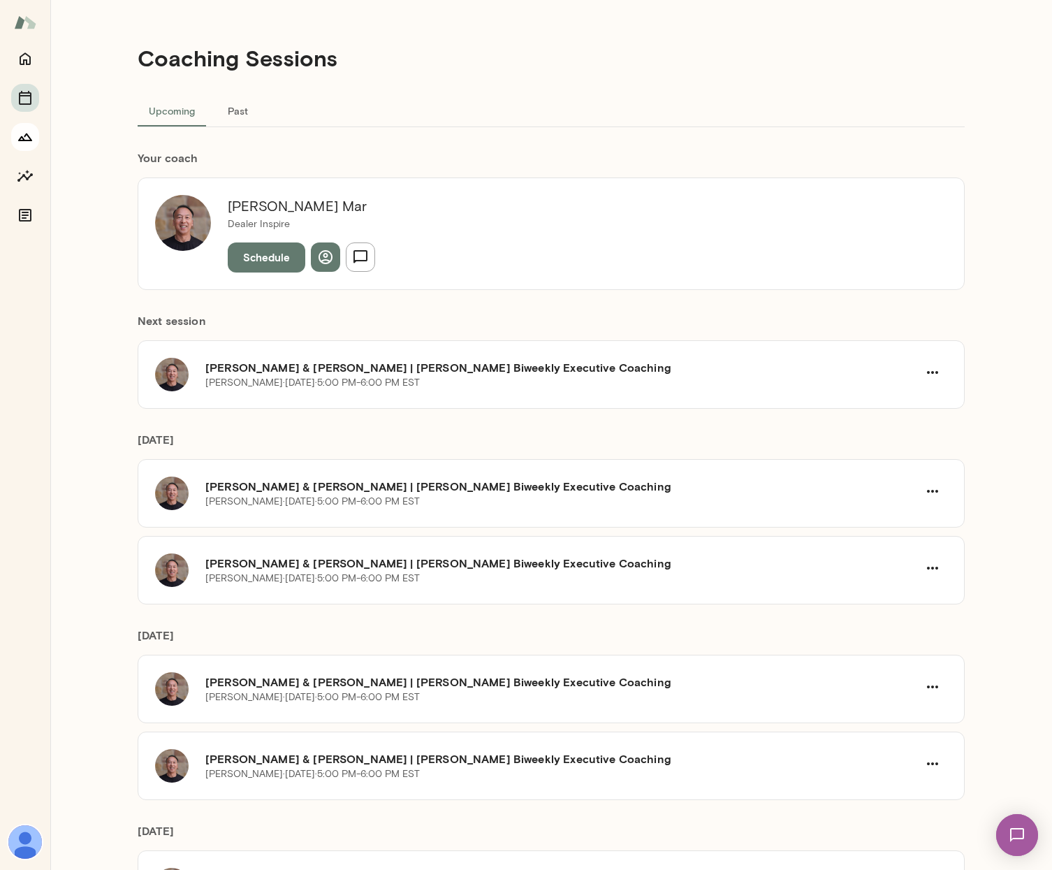
drag, startPoint x: 28, startPoint y: 121, endPoint x: 27, endPoint y: 132, distance: 11.3
click at [28, 122] on div at bounding box center [25, 137] width 28 height 184
click at [27, 132] on icon "Growth Plan" at bounding box center [25, 137] width 17 height 17
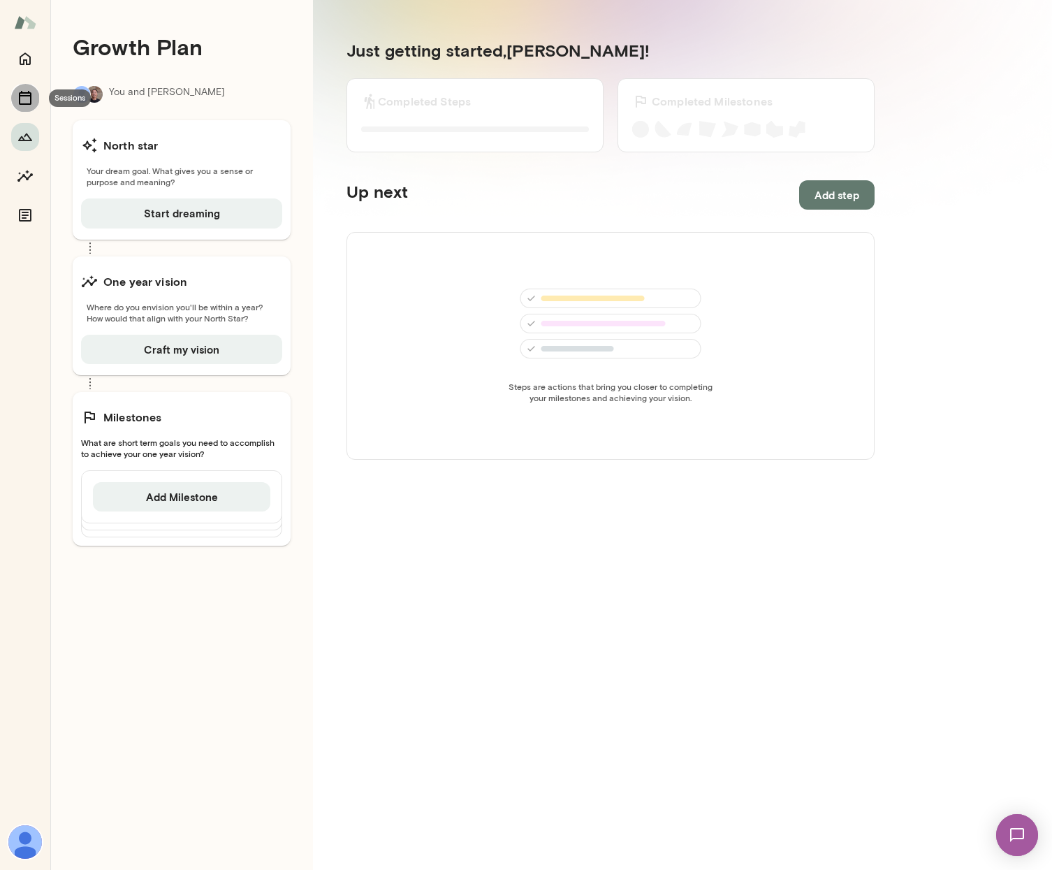
click at [24, 101] on icon "Sessions" at bounding box center [25, 97] width 17 height 17
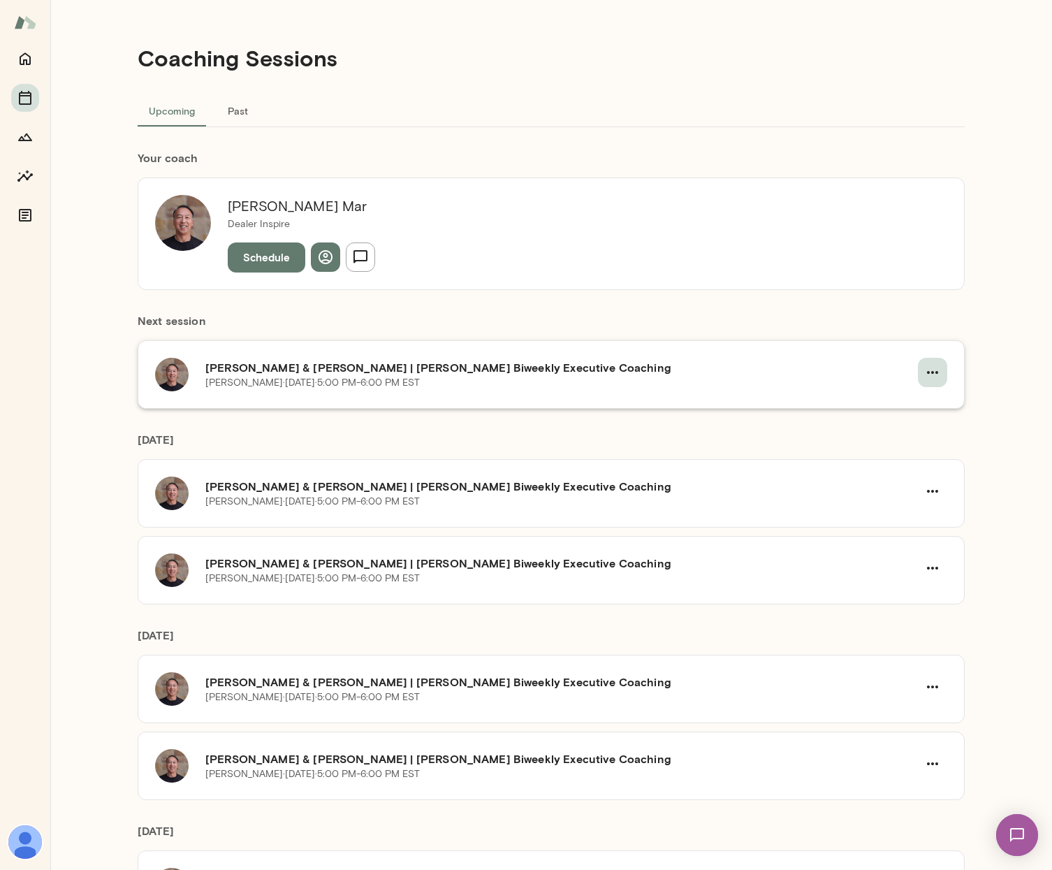
click at [932, 370] on icon "button" at bounding box center [933, 372] width 17 height 17
click at [990, 359] on div at bounding box center [526, 435] width 1052 height 870
click at [24, 215] on icon "Documents" at bounding box center [25, 215] width 13 height 13
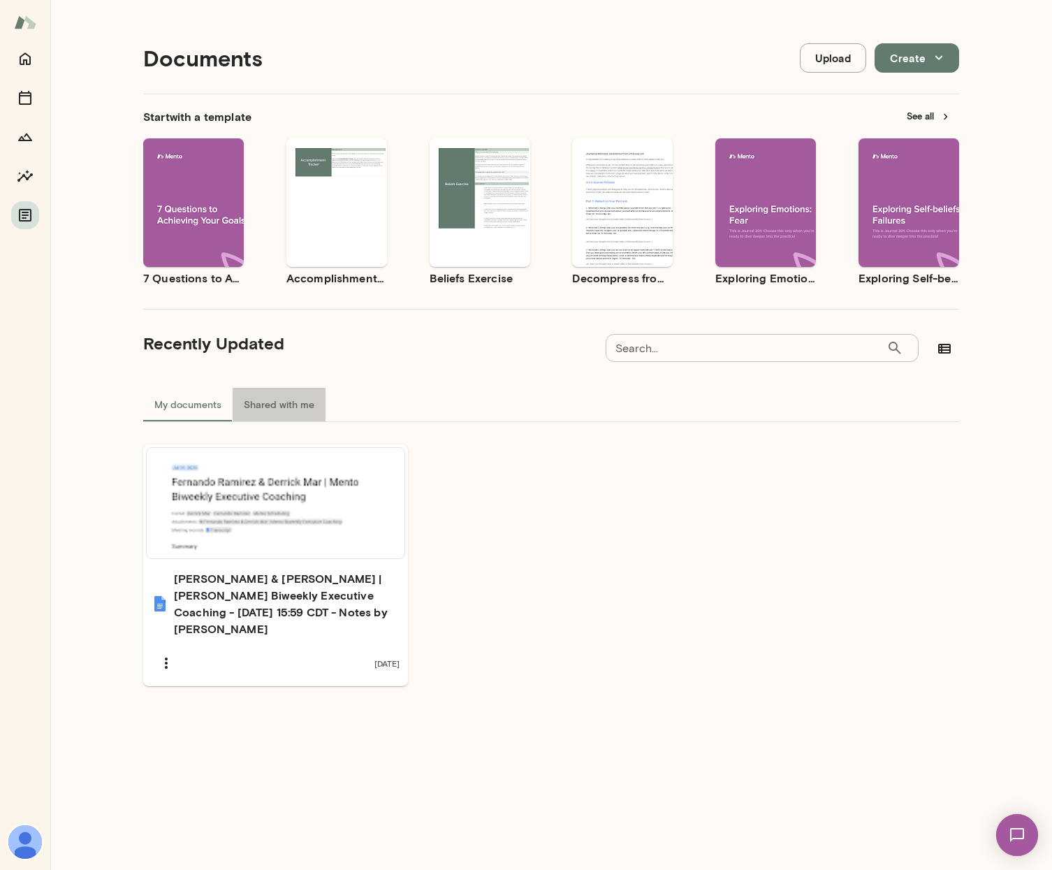
click at [281, 406] on button "Shared with me" at bounding box center [279, 405] width 93 height 34
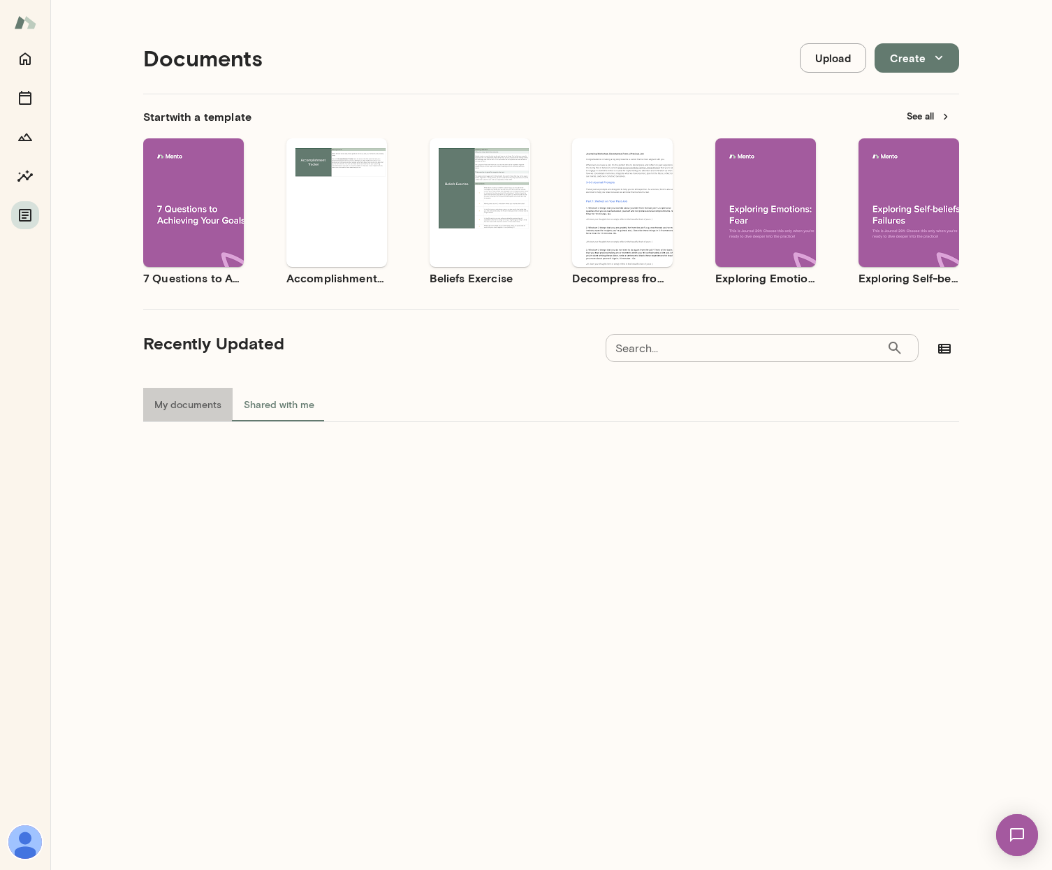
click at [194, 403] on button "My documents" at bounding box center [187, 405] width 89 height 34
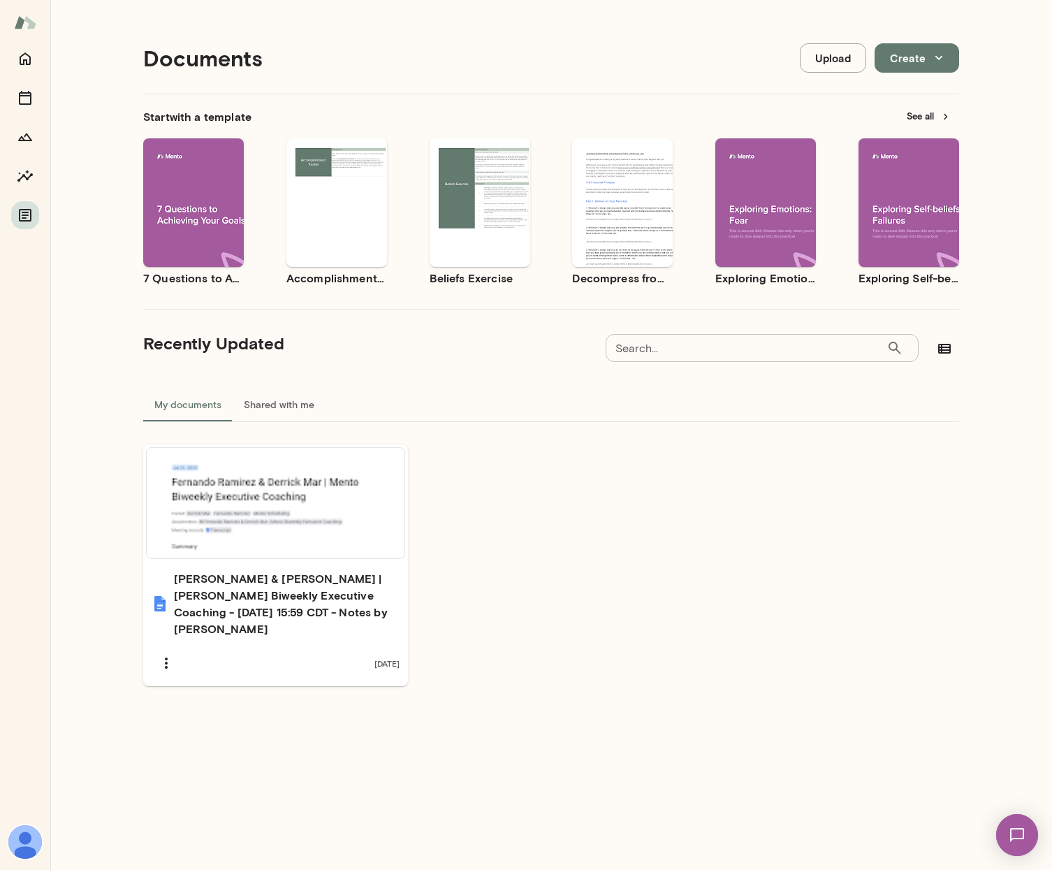
click at [613, 237] on div "Use template Preview" at bounding box center [622, 202] width 101 height 129
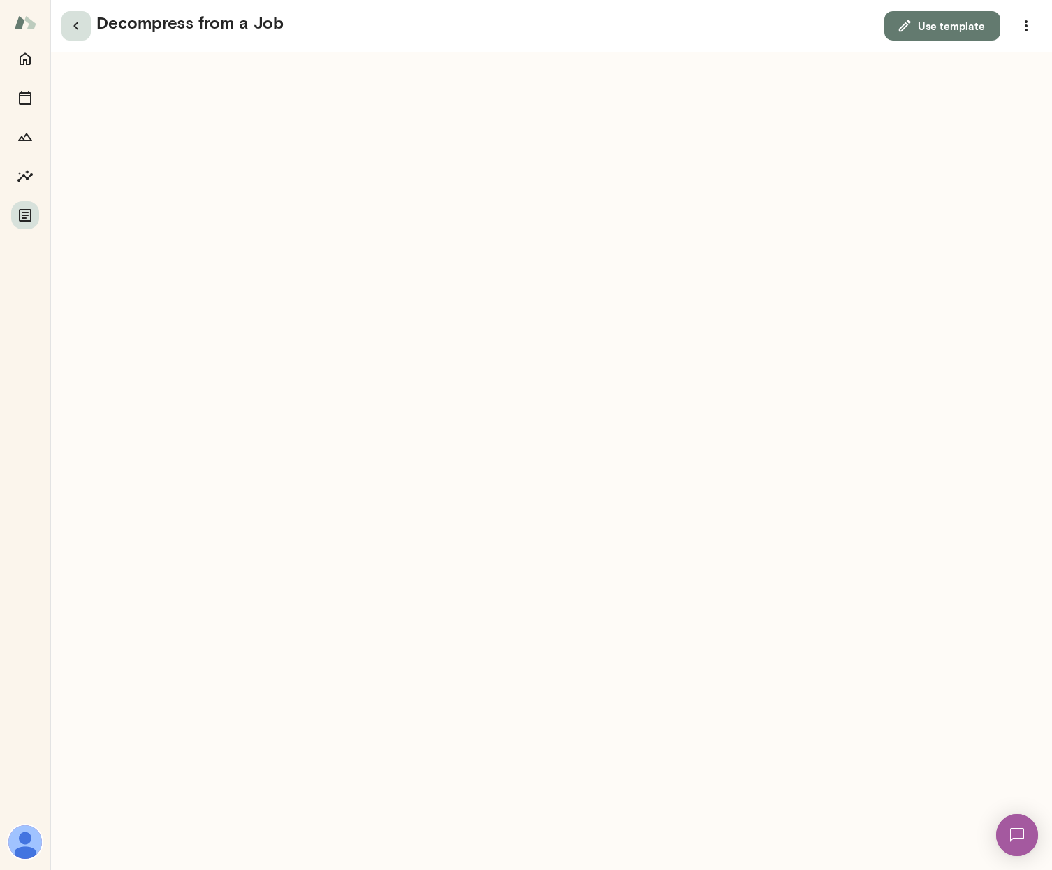
click at [77, 34] on icon "button" at bounding box center [76, 25] width 17 height 17
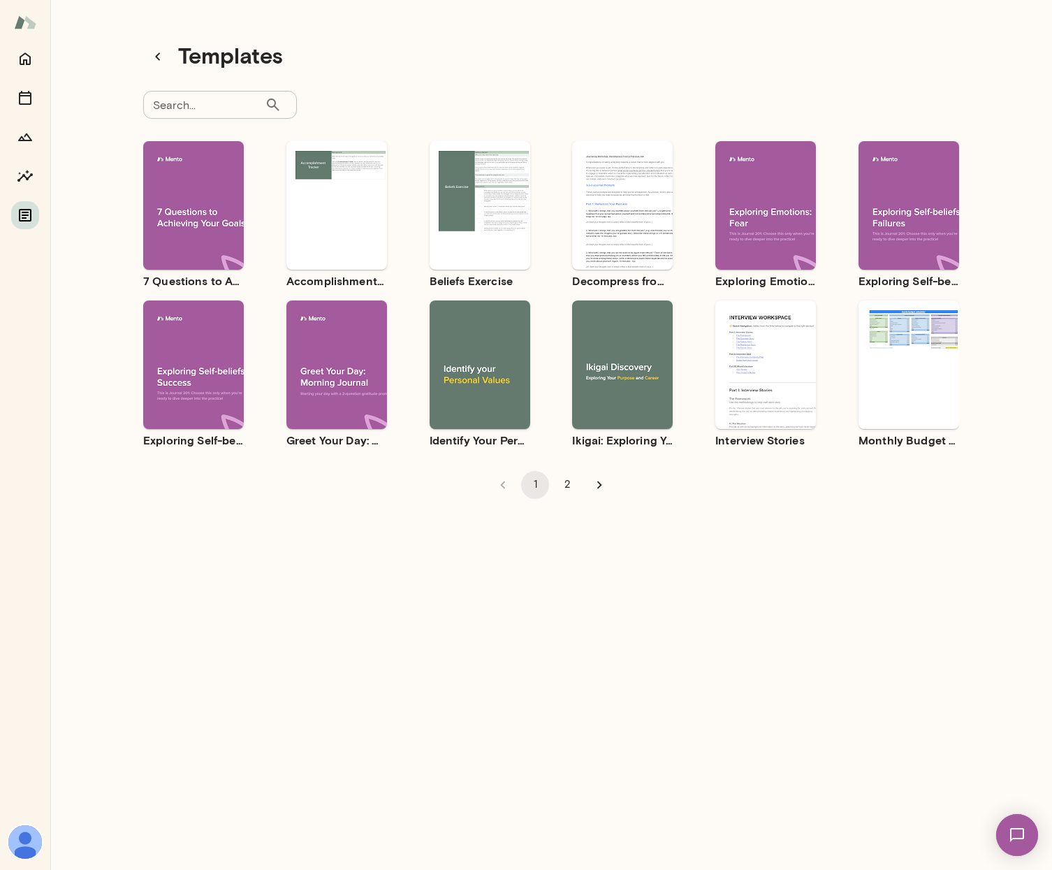
click at [34, 218] on button "Documents" at bounding box center [25, 215] width 28 height 28
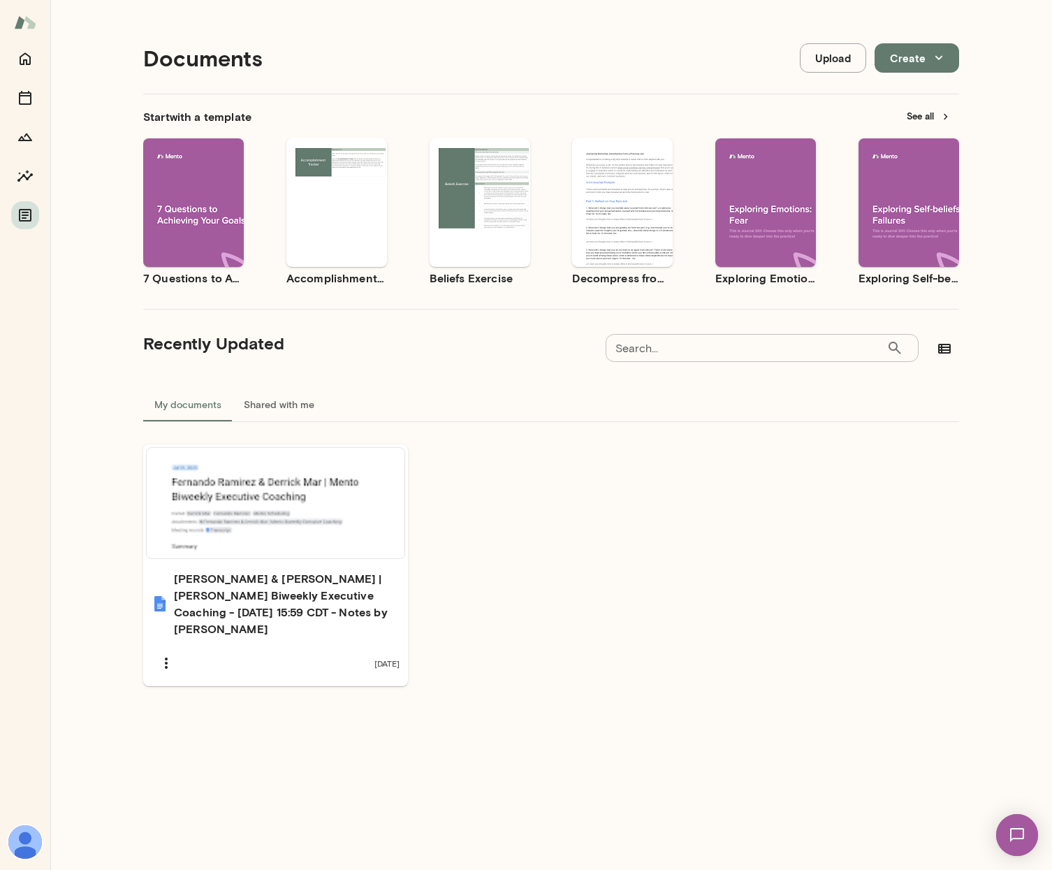
click at [20, 842] on img at bounding box center [25, 842] width 34 height 34
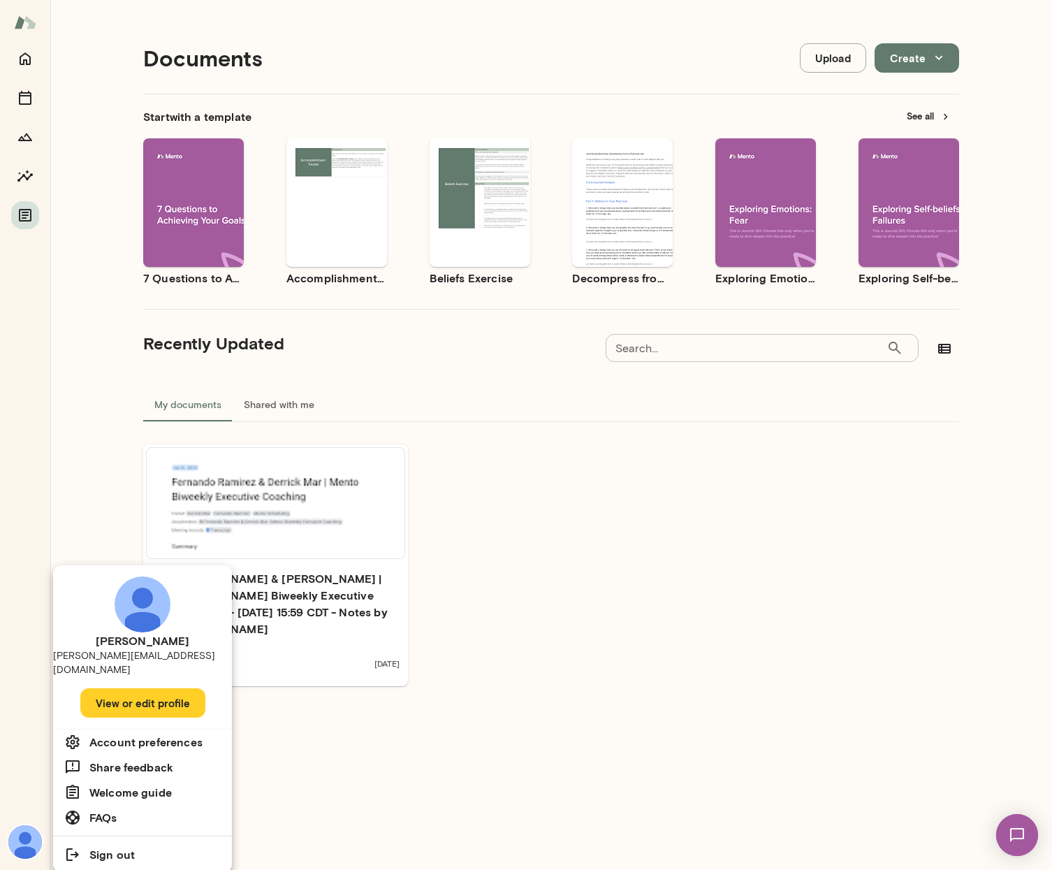
click at [115, 809] on h6 "FAQs" at bounding box center [103, 817] width 28 height 17
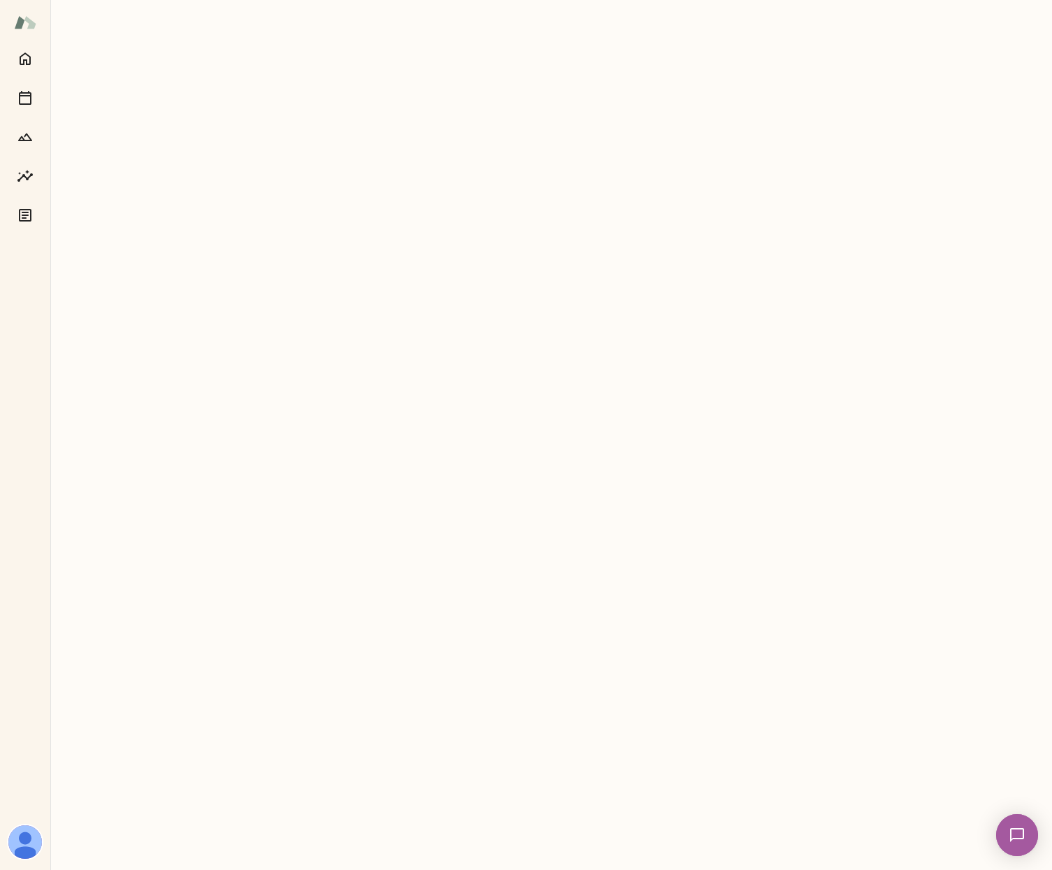
click at [31, 834] on img at bounding box center [25, 842] width 34 height 34
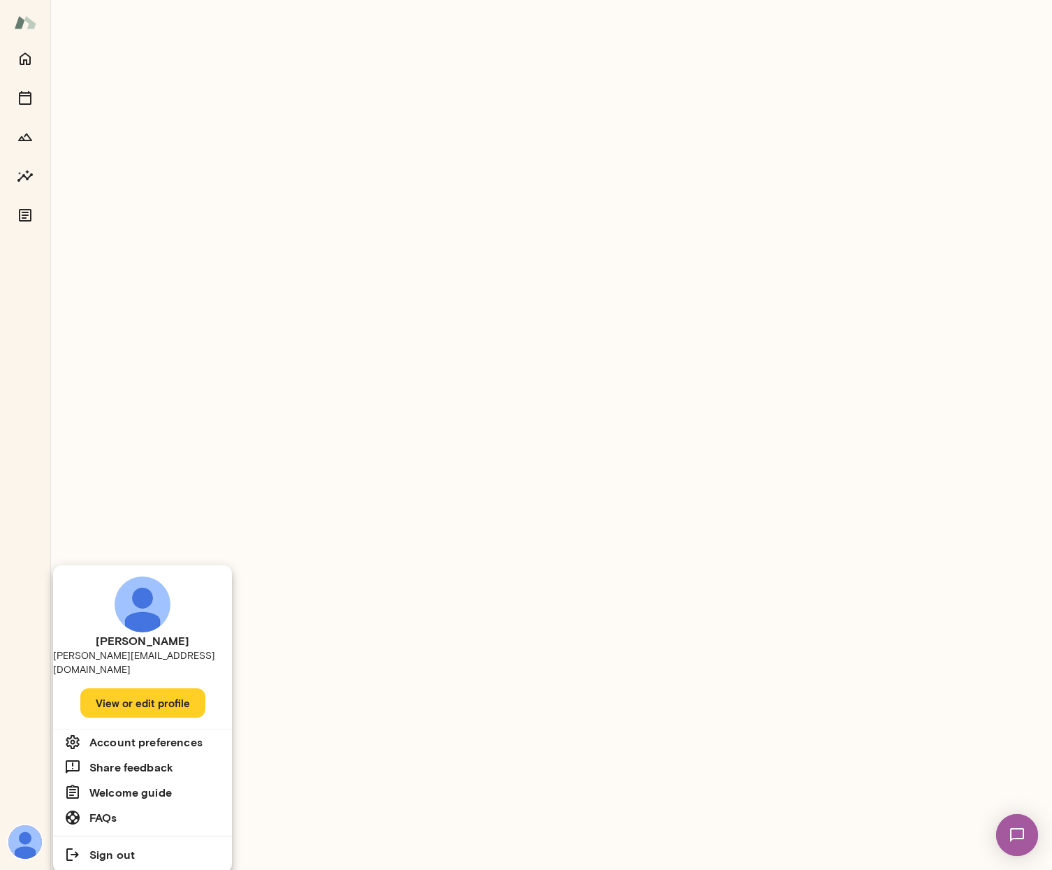
click at [122, 784] on h6 "Welcome guide" at bounding box center [130, 792] width 82 height 17
